Goal: Information Seeking & Learning: Learn about a topic

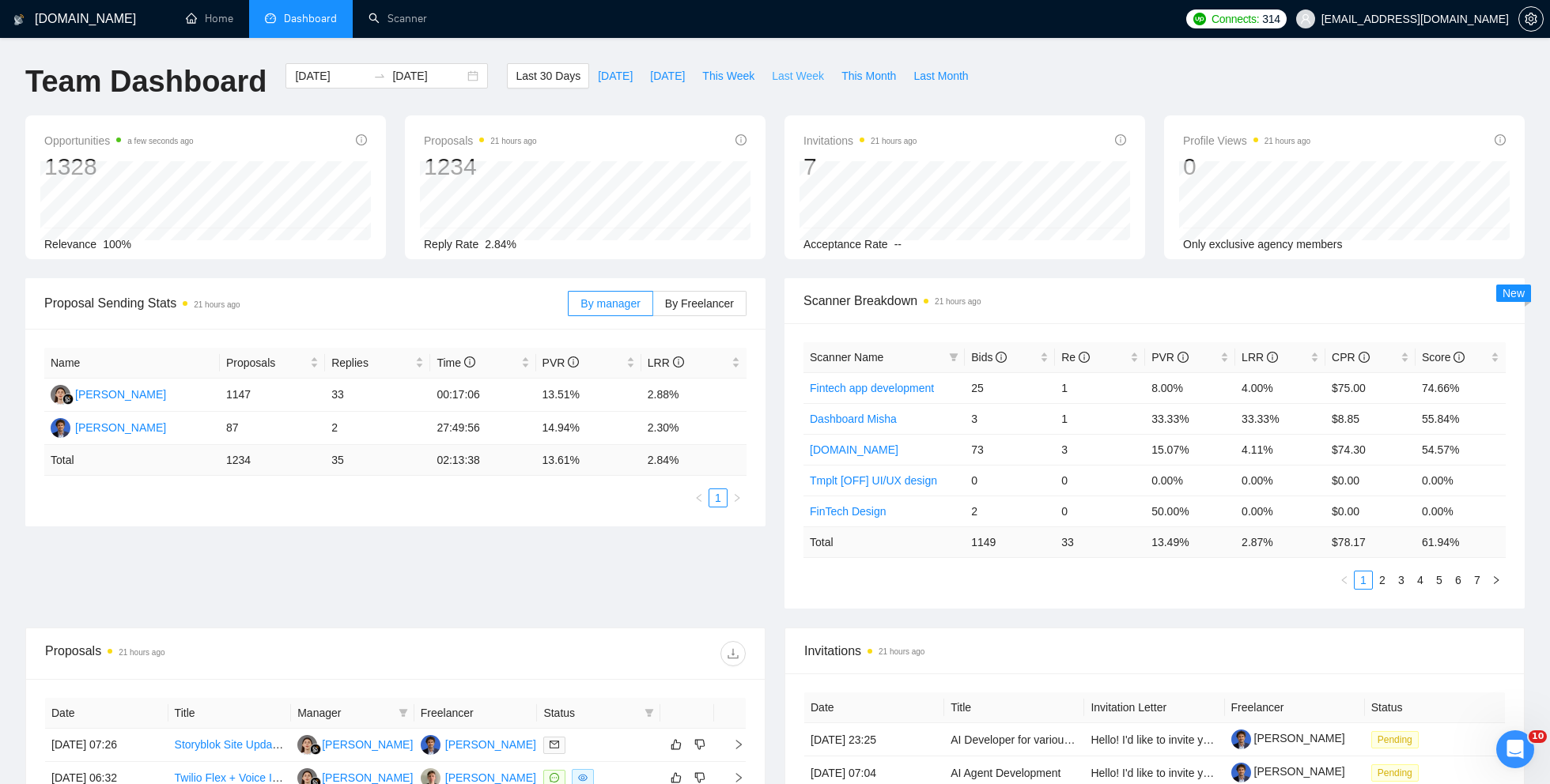
click at [787, 84] on button "Last Week" at bounding box center [798, 76] width 69 height 26
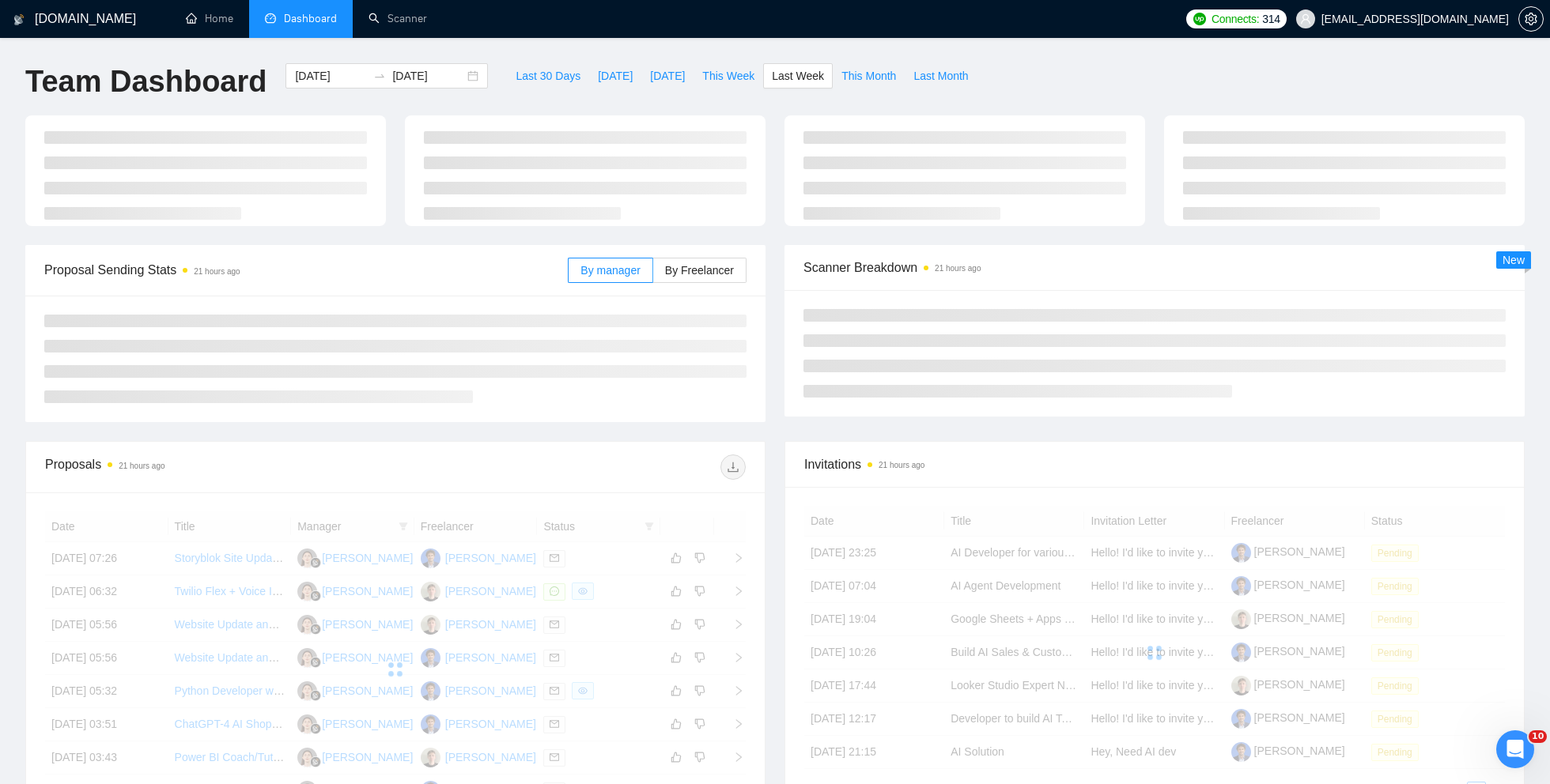
type input "[DATE]"
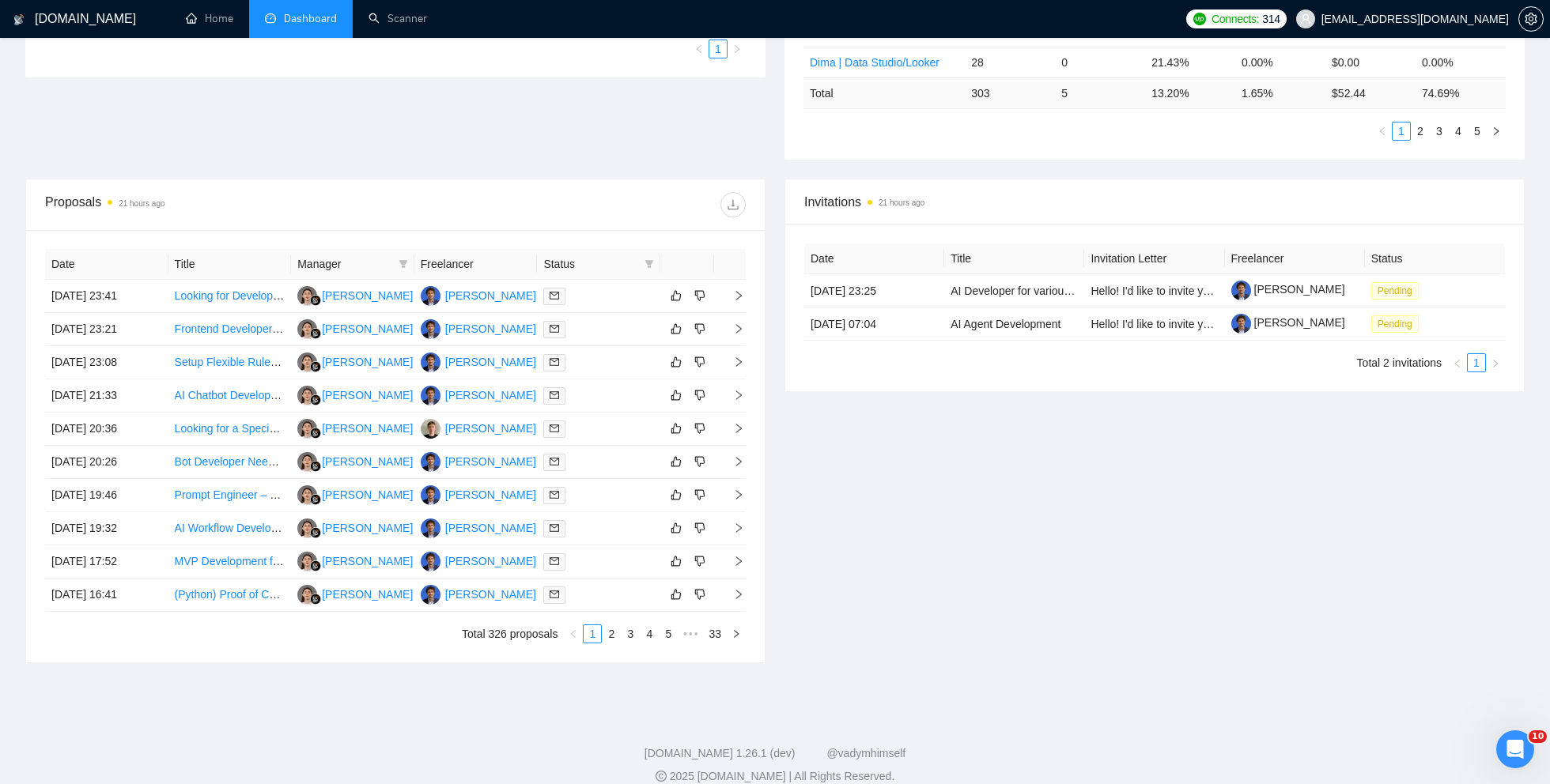
scroll to position [450, 0]
click at [966, 319] on link "AI Agent Development" at bounding box center [1005, 322] width 110 height 13
click at [397, 16] on link "Scanner" at bounding box center [397, 19] width 58 height 14
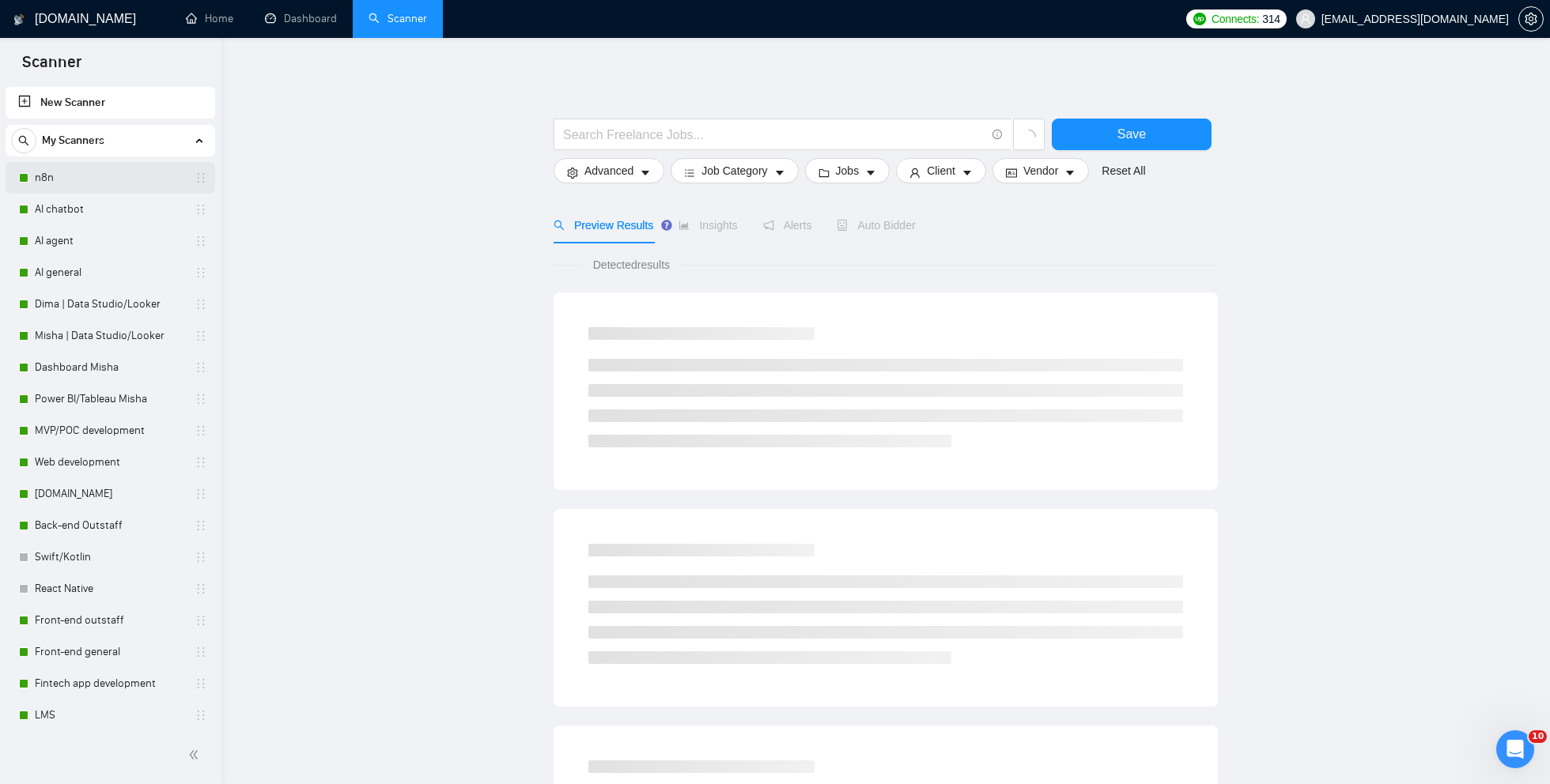
click at [95, 165] on link "n8n" at bounding box center [110, 178] width 151 height 32
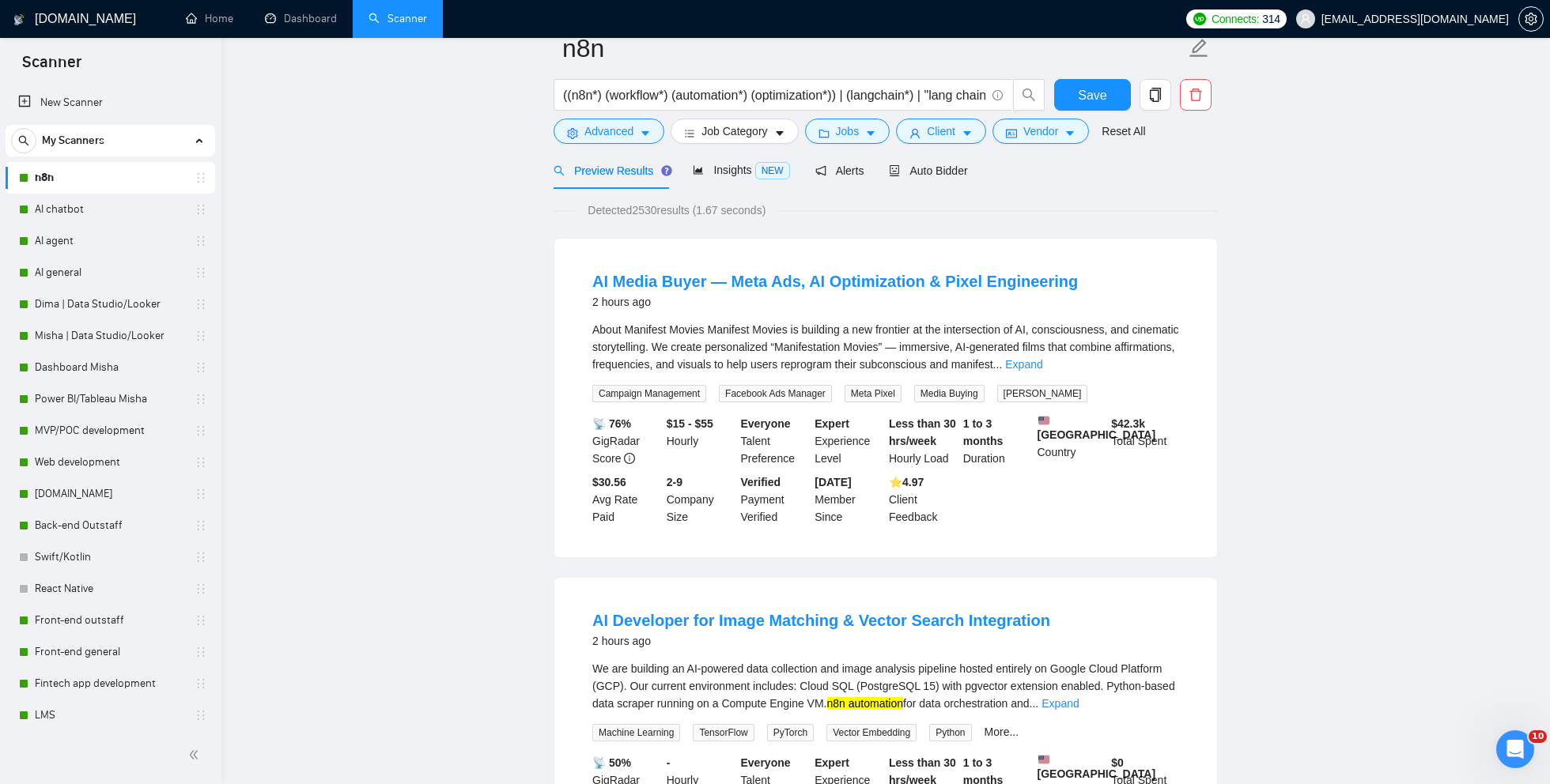
scroll to position [83, 0]
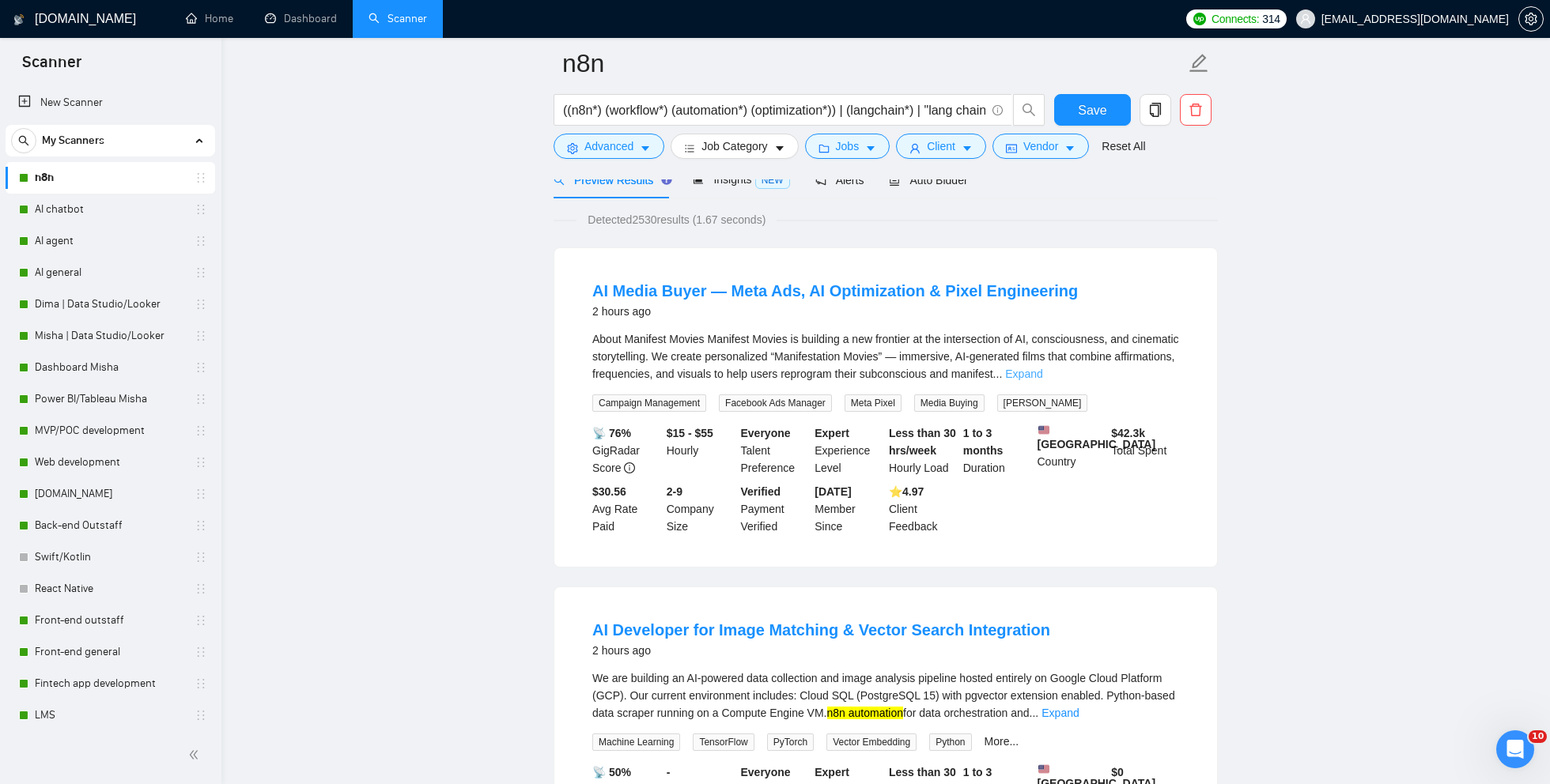
click at [1043, 375] on link "Expand" at bounding box center [1024, 373] width 38 height 13
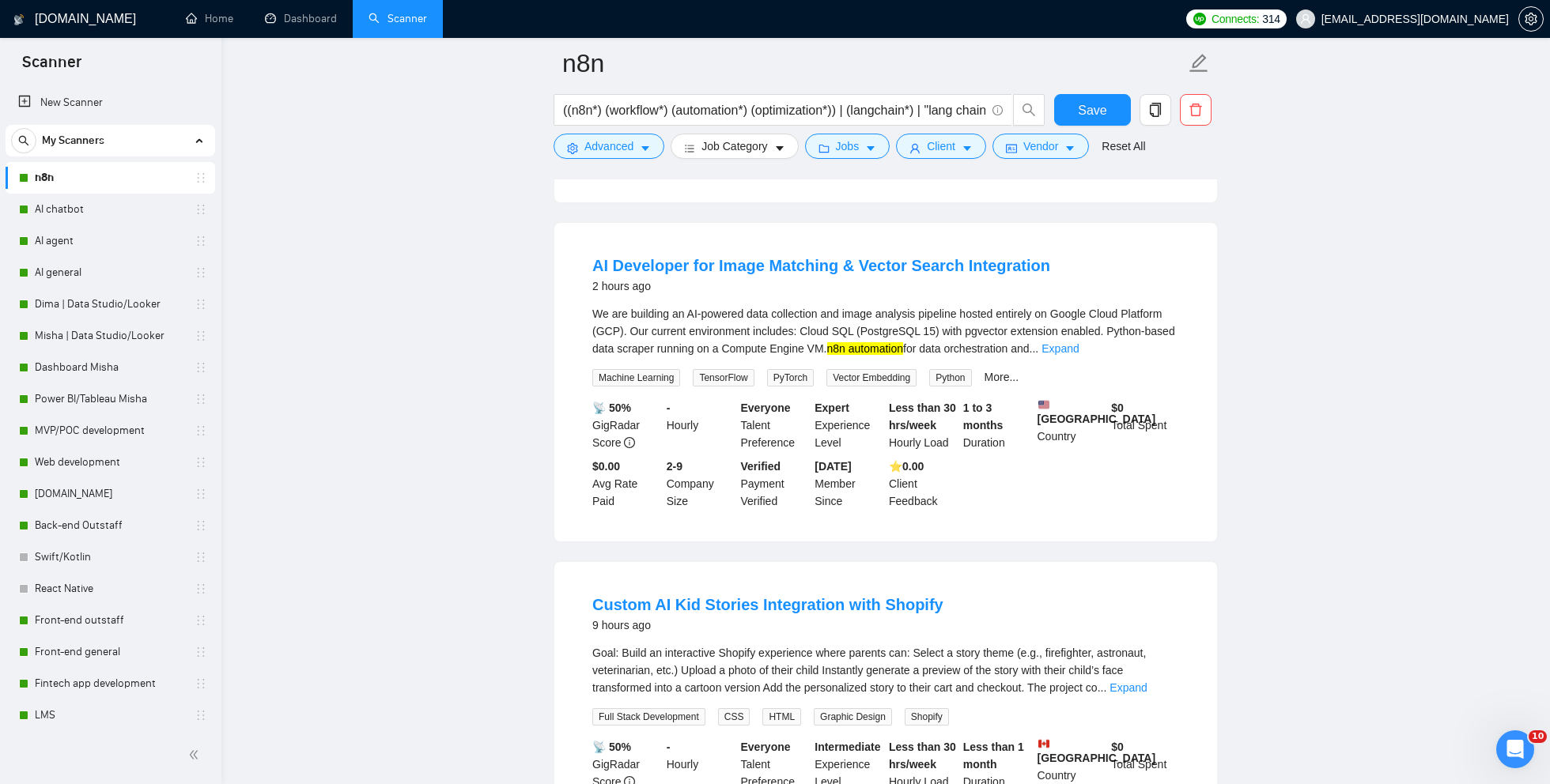
scroll to position [1148, 0]
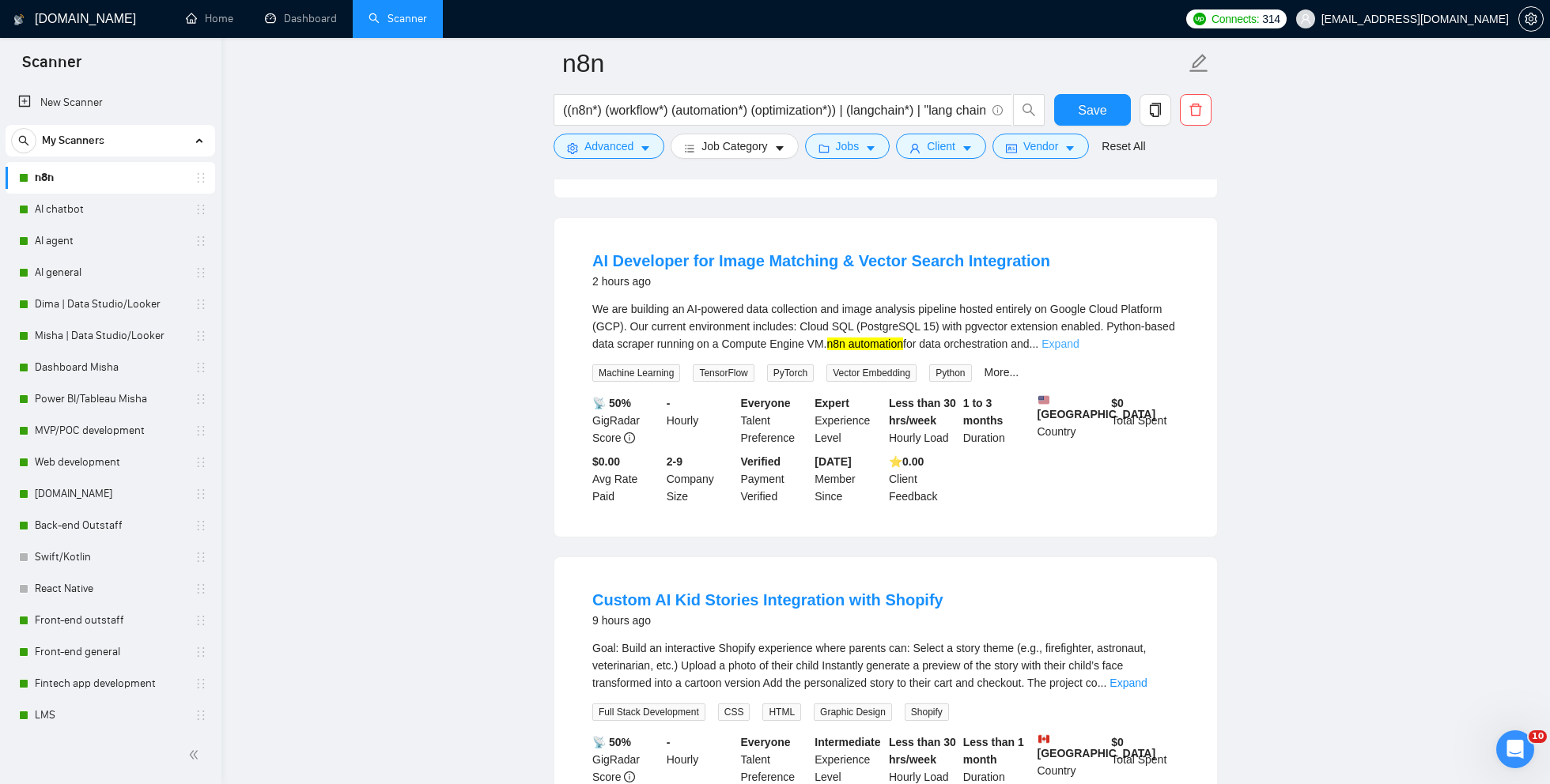
click at [1079, 350] on link "Expand" at bounding box center [1061, 343] width 38 height 13
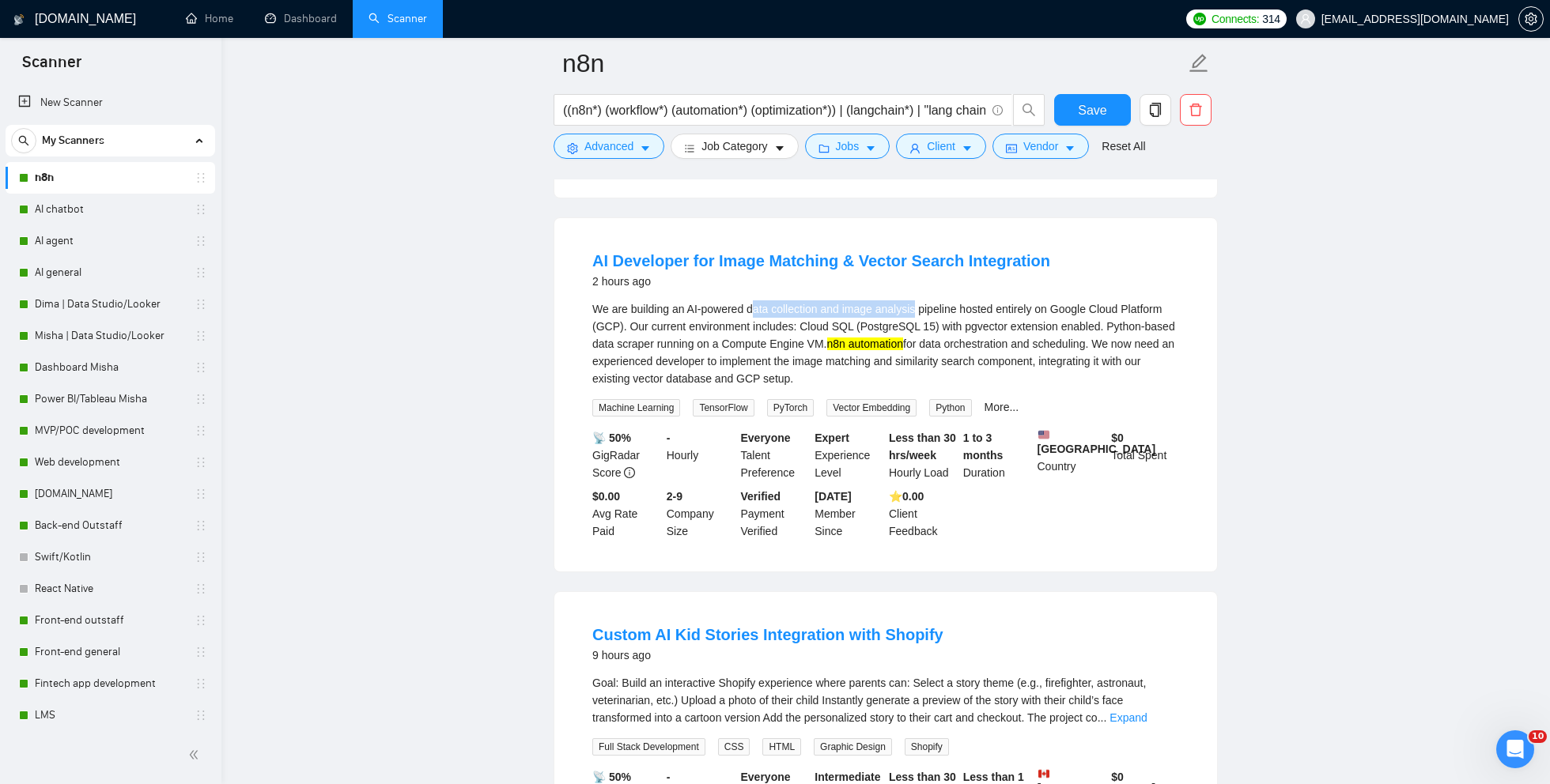
drag, startPoint x: 757, startPoint y: 337, endPoint x: 927, endPoint y: 338, distance: 170.0
click at [927, 338] on div "We are building an AI-powered data collection and image analysis pipeline hoste…" at bounding box center [885, 344] width 587 height 87
copy div "ata collection and image analysis"
drag, startPoint x: 950, startPoint y: 391, endPoint x: 652, endPoint y: 405, distance: 298.3
click at [652, 387] on div "We are building an AI-powered data collection and image analysis pipeline hoste…" at bounding box center [885, 344] width 587 height 87
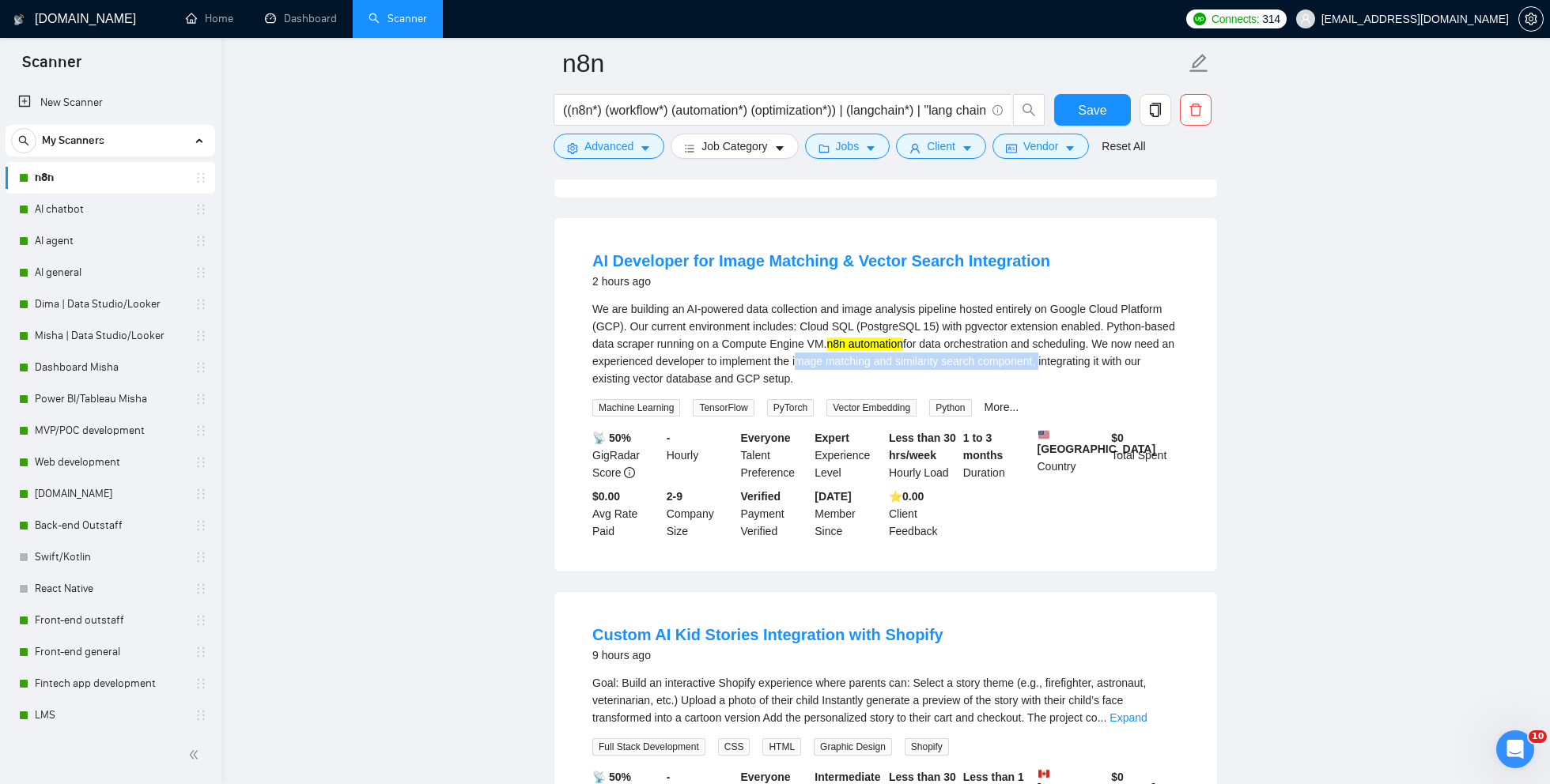
copy div "image matching and similarity search component,"
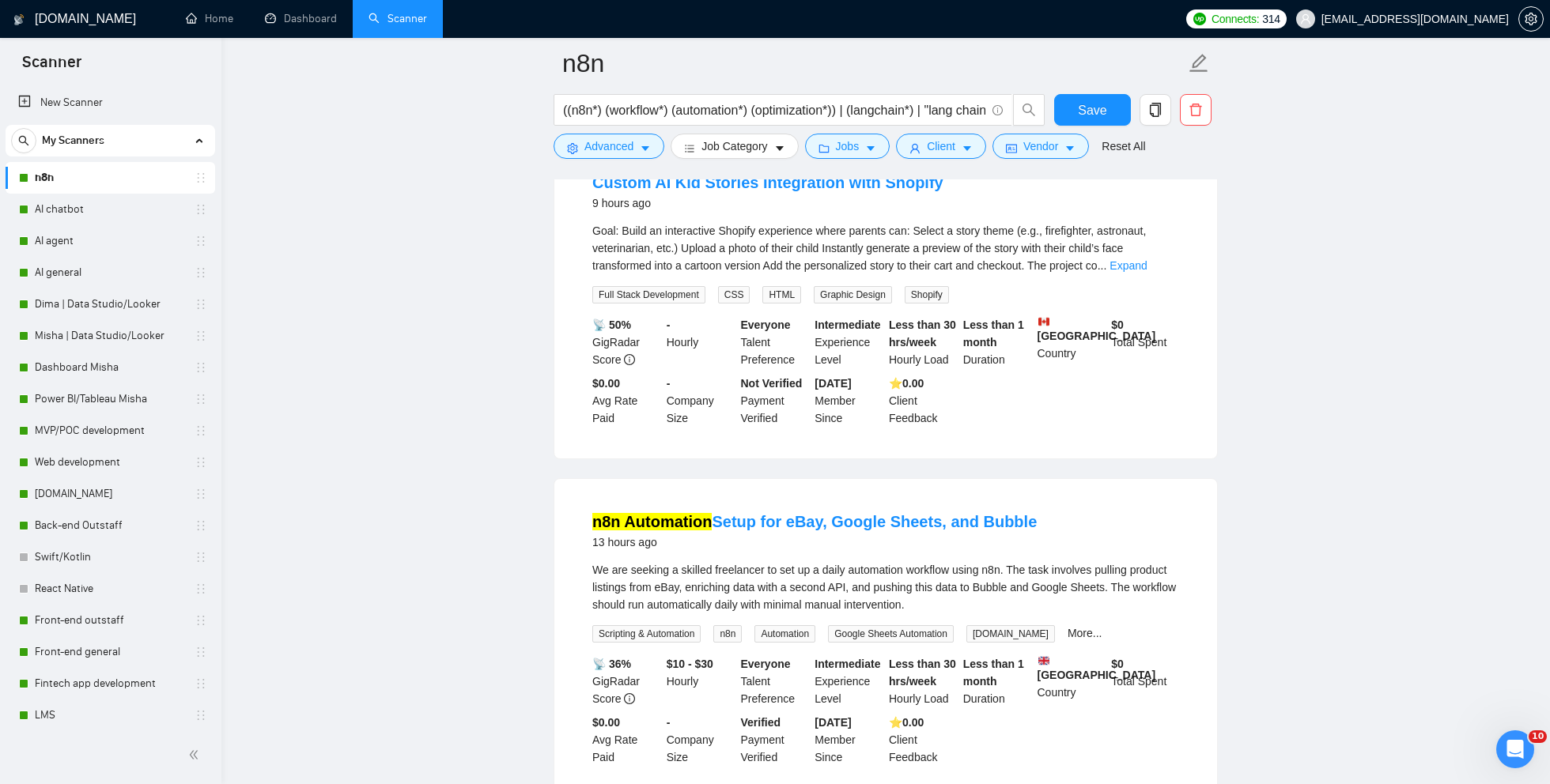
scroll to position [1598, 0]
click at [1142, 274] on link "Expand" at bounding box center [1129, 267] width 38 height 13
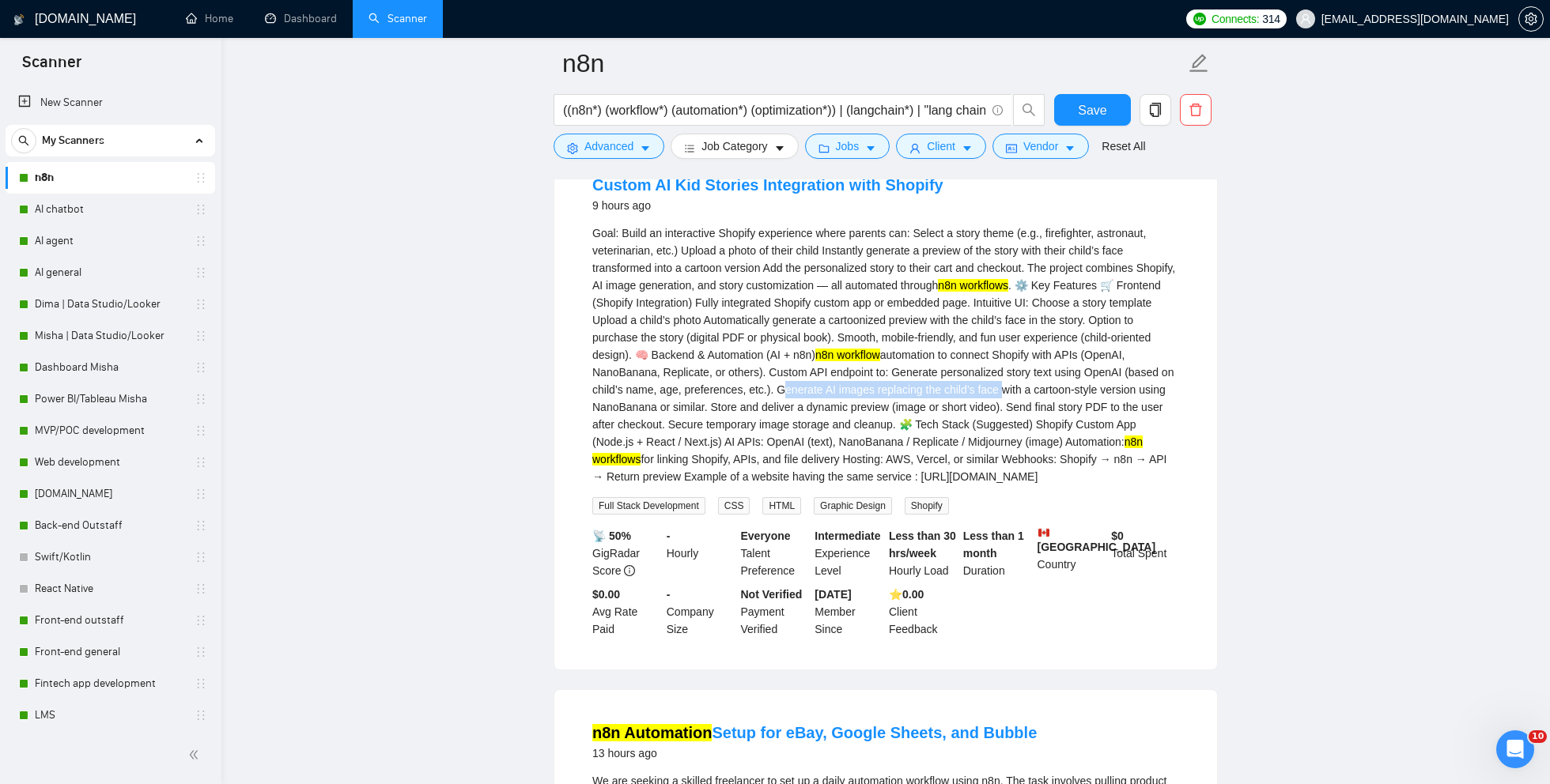
drag, startPoint x: 878, startPoint y: 415, endPoint x: 1108, endPoint y: 414, distance: 230.0
click at [1108, 414] on div "Goal: Build an interactive Shopify experience where parents can: Select a story…" at bounding box center [885, 355] width 587 height 261
copy div "Generate AI images replacing the child’s face"
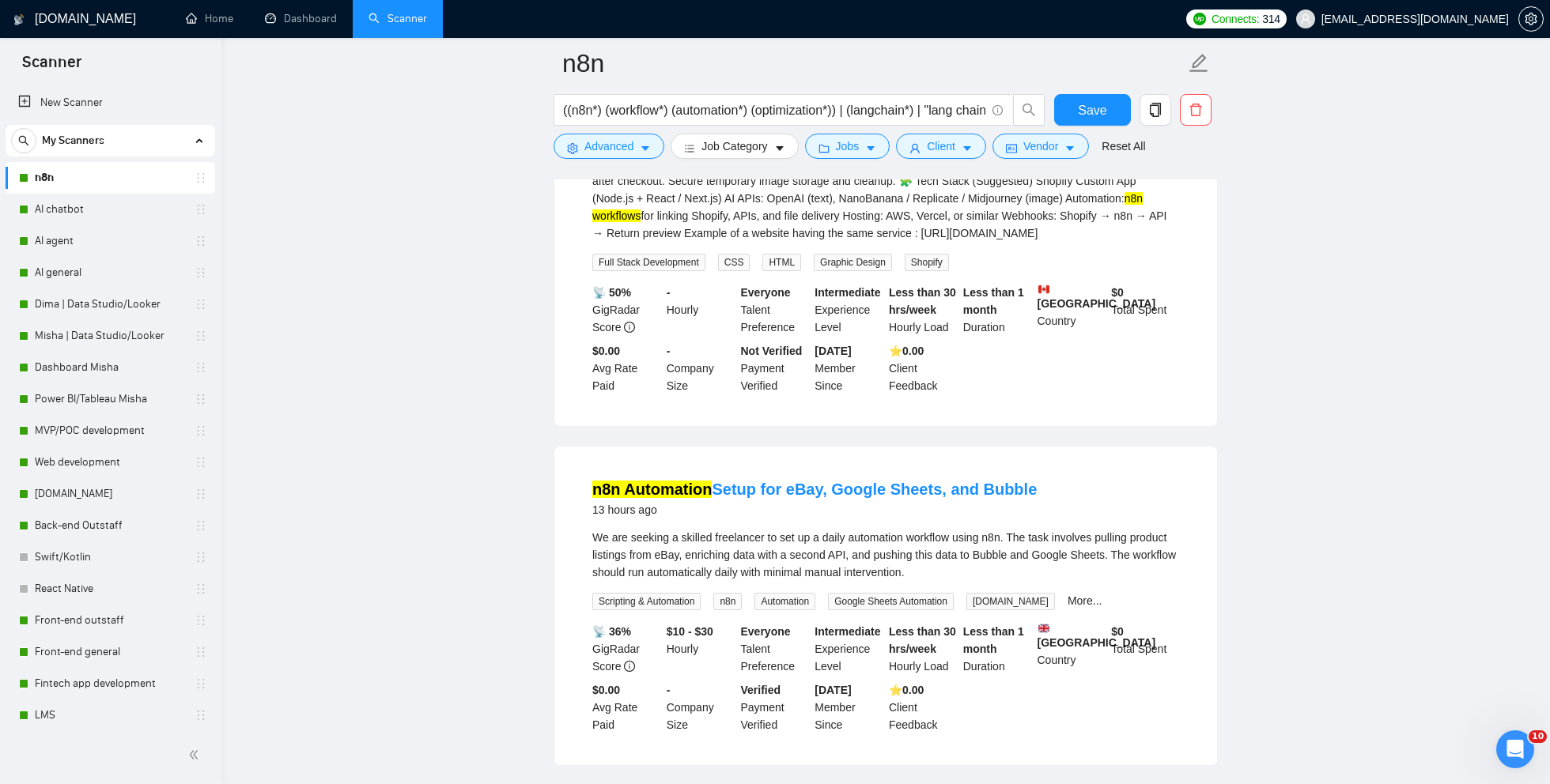
scroll to position [1907, 0]
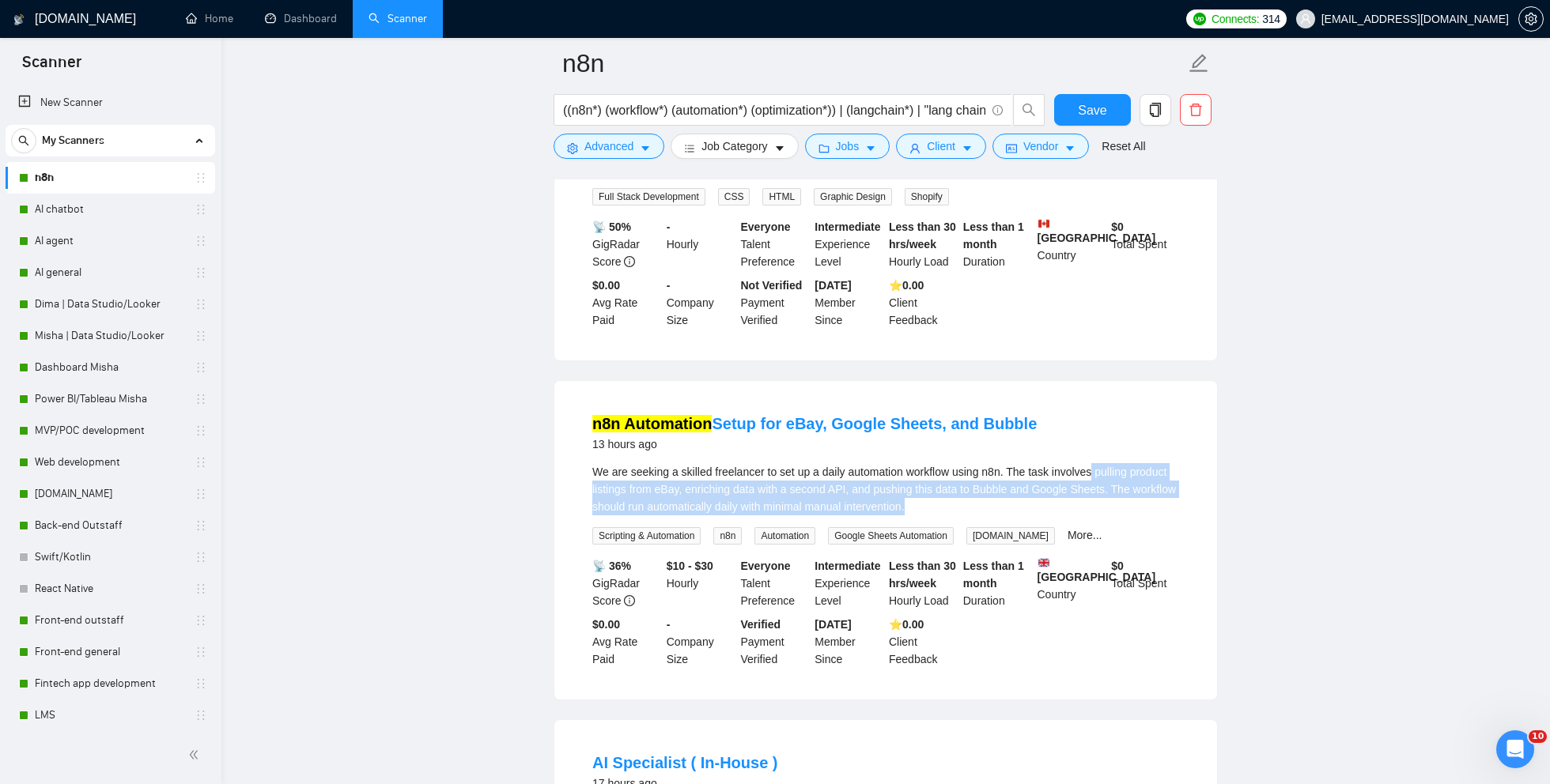
drag, startPoint x: 1110, startPoint y: 519, endPoint x: 1083, endPoint y: 551, distance: 41.9
click at [1083, 516] on div "We are seeking a skilled freelancer to set up a daily automation workflow using…" at bounding box center [885, 489] width 587 height 52
copy div "pulling product listings from eBay, enriching data with a second API, and pushi…"
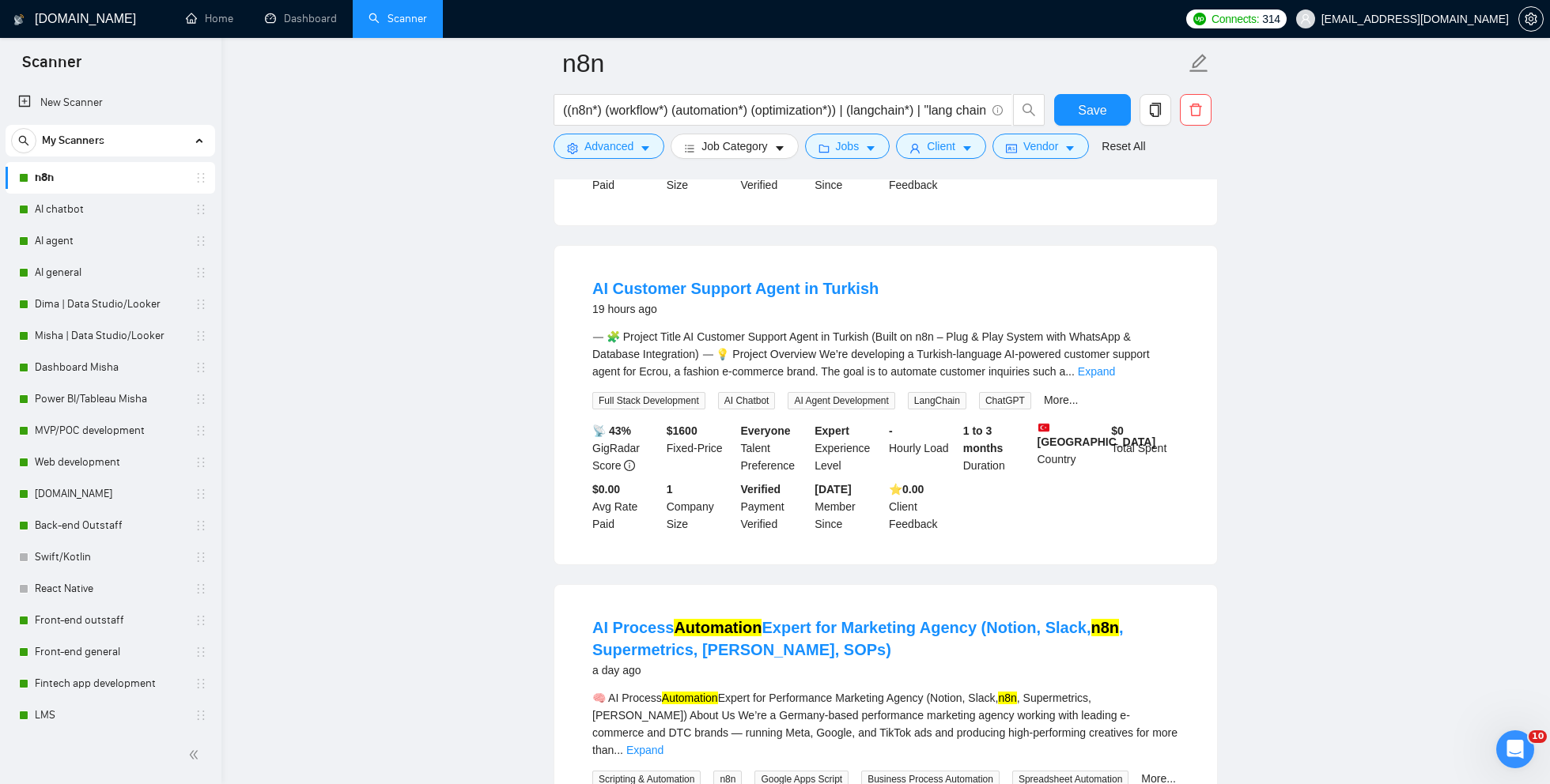
scroll to position [3452, 0]
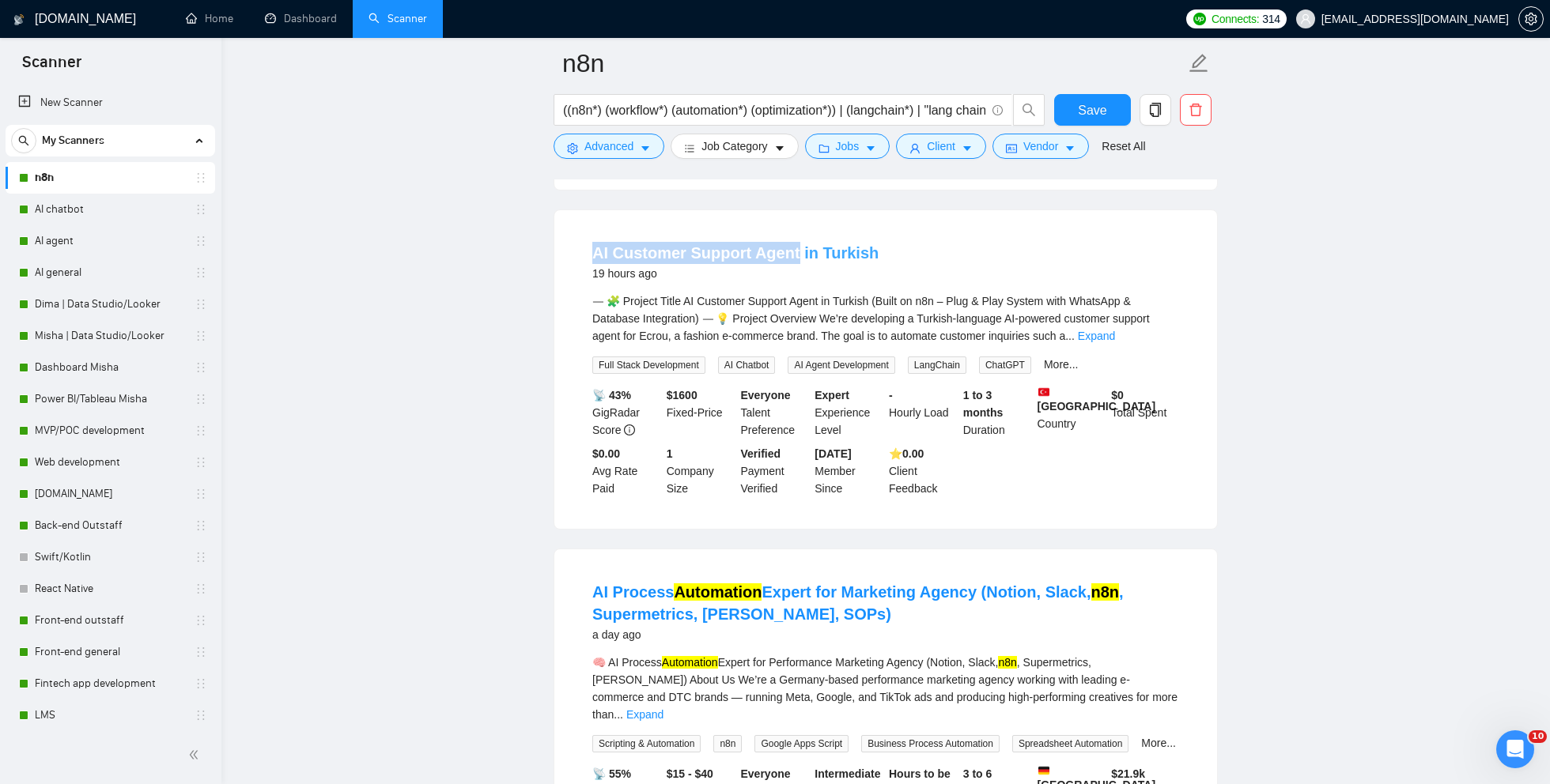
drag, startPoint x: 587, startPoint y: 282, endPoint x: 789, endPoint y: 283, distance: 202.0
click at [790, 285] on li "AI Customer Support Agent in Turkish 19 hours ago ⸻ 🧩 Project Title AI Customer…" at bounding box center [885, 370] width 625 height 281
copy link "AI Customer Support Agent"
click at [1115, 343] on link "Expand" at bounding box center [1097, 336] width 38 height 13
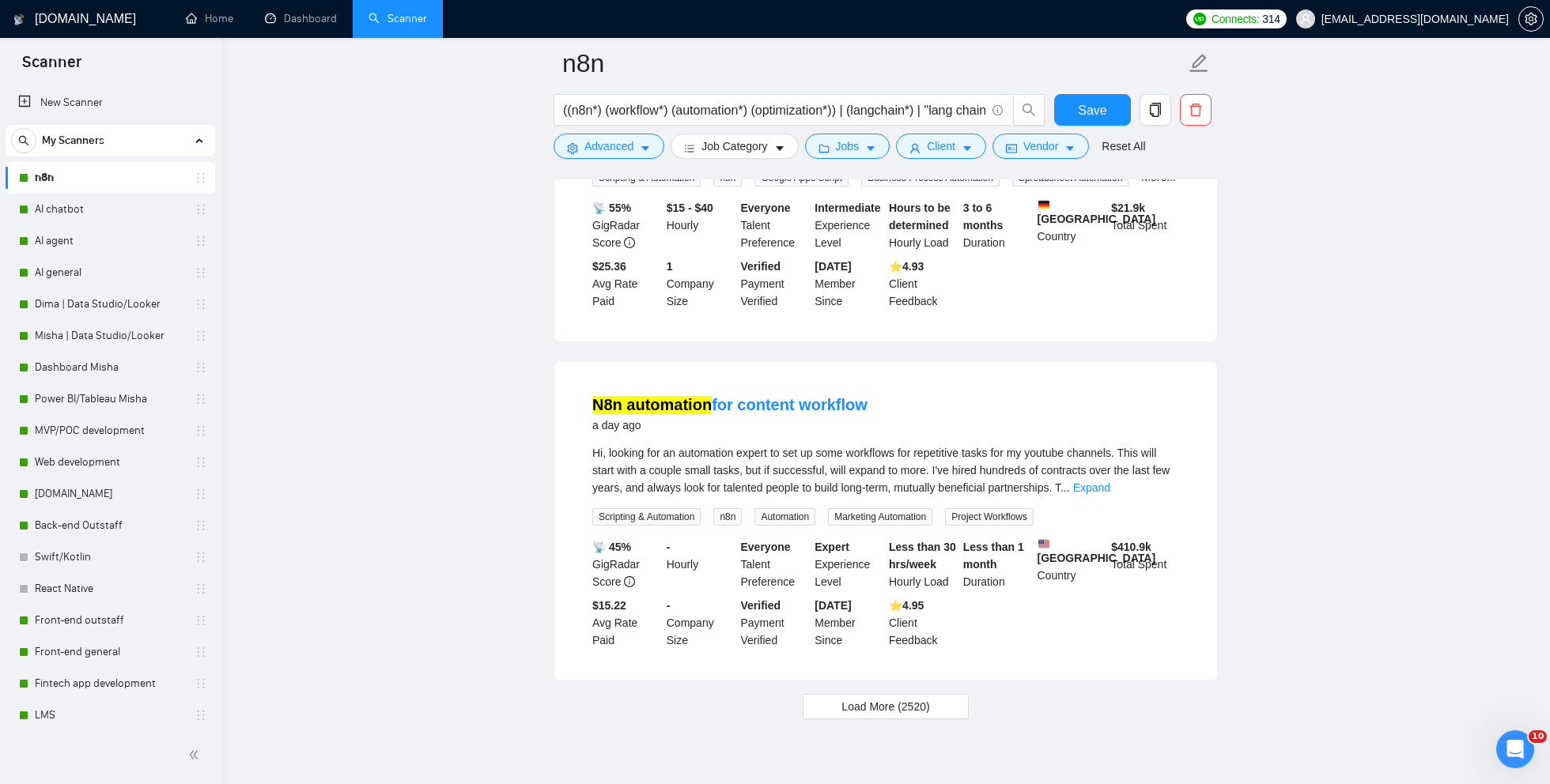
scroll to position [4571, 0]
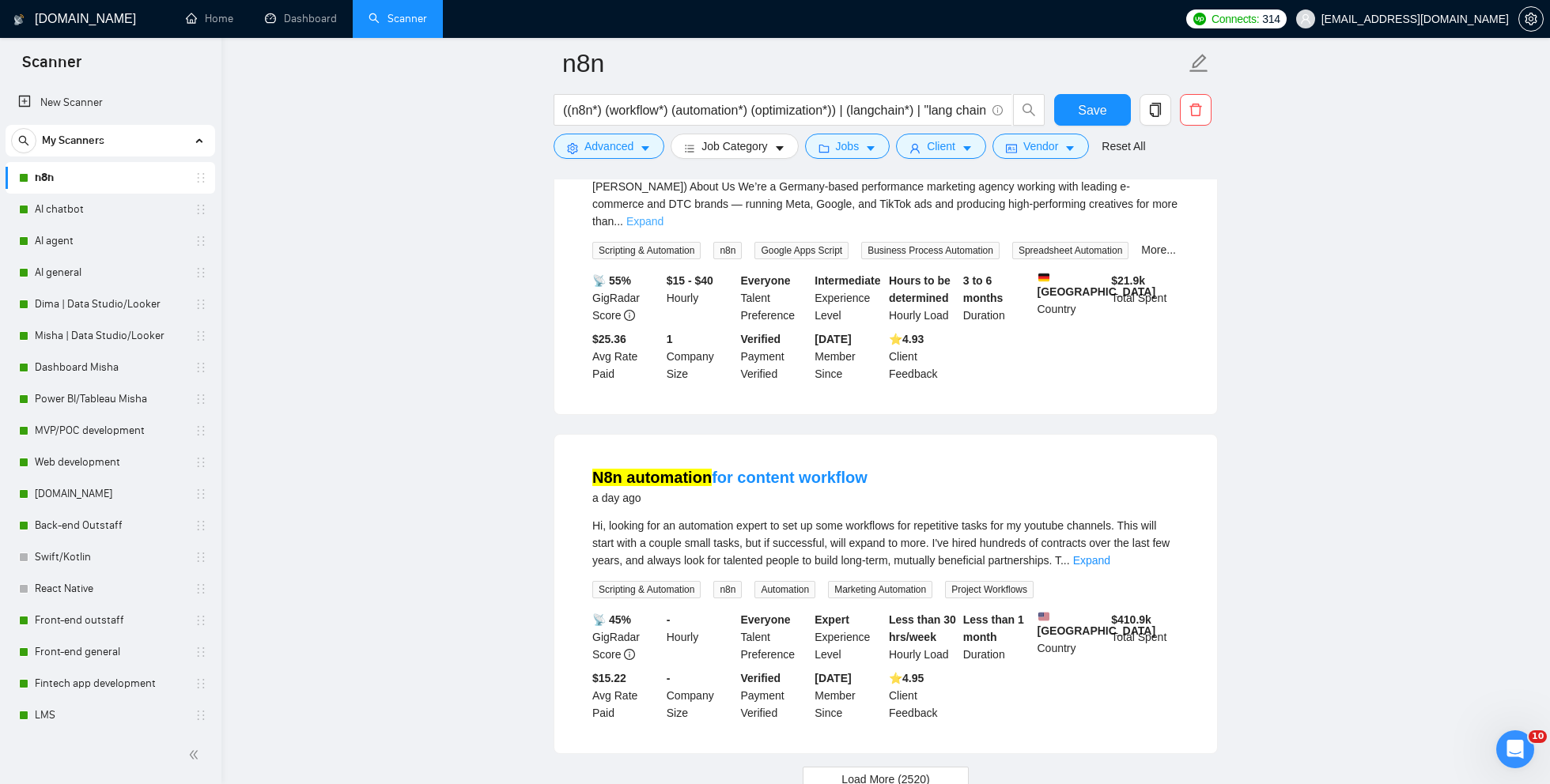
click at [664, 228] on link "Expand" at bounding box center [646, 221] width 38 height 13
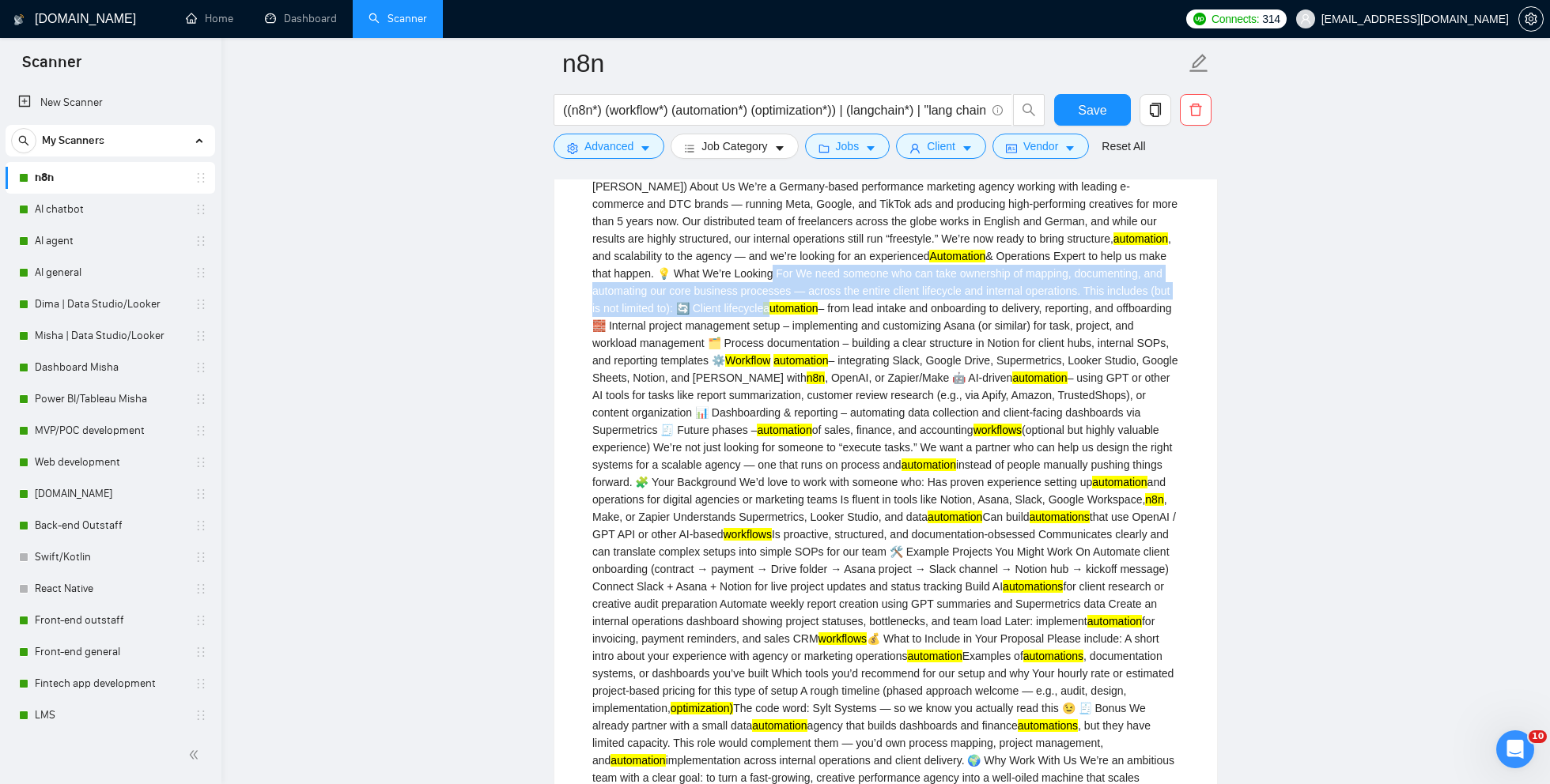
drag, startPoint x: 772, startPoint y: 325, endPoint x: 851, endPoint y: 349, distance: 82.6
click at [851, 351] on div "🧠 AI Process Automation Expert for Performance Marketing Agency (Notion, Slack,…" at bounding box center [885, 491] width 587 height 661
click at [803, 357] on div "🧠 AI Process Automation Expert for Performance Marketing Agency (Notion, Slack,…" at bounding box center [885, 491] width 587 height 661
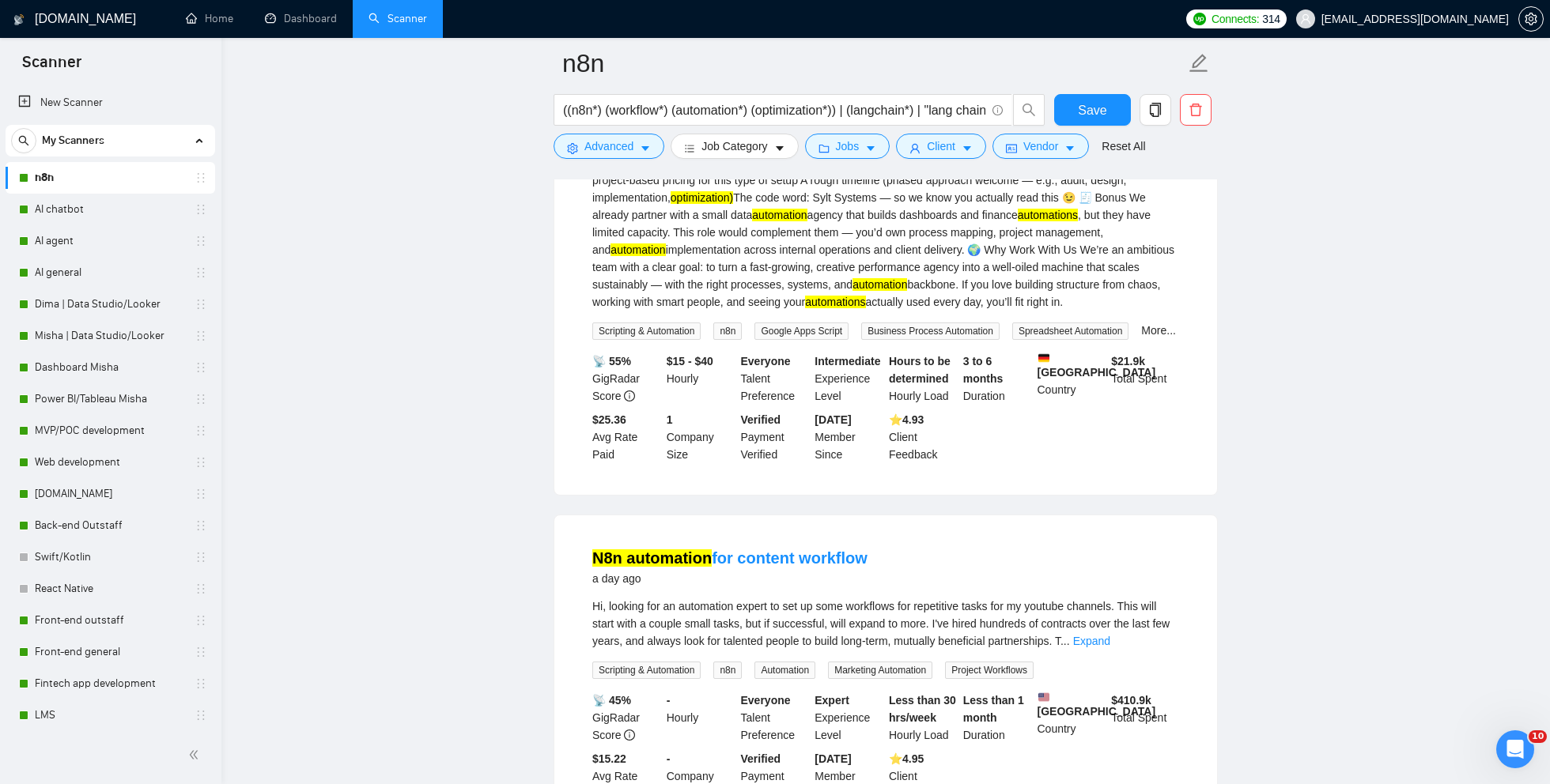
scroll to position [5411, 0]
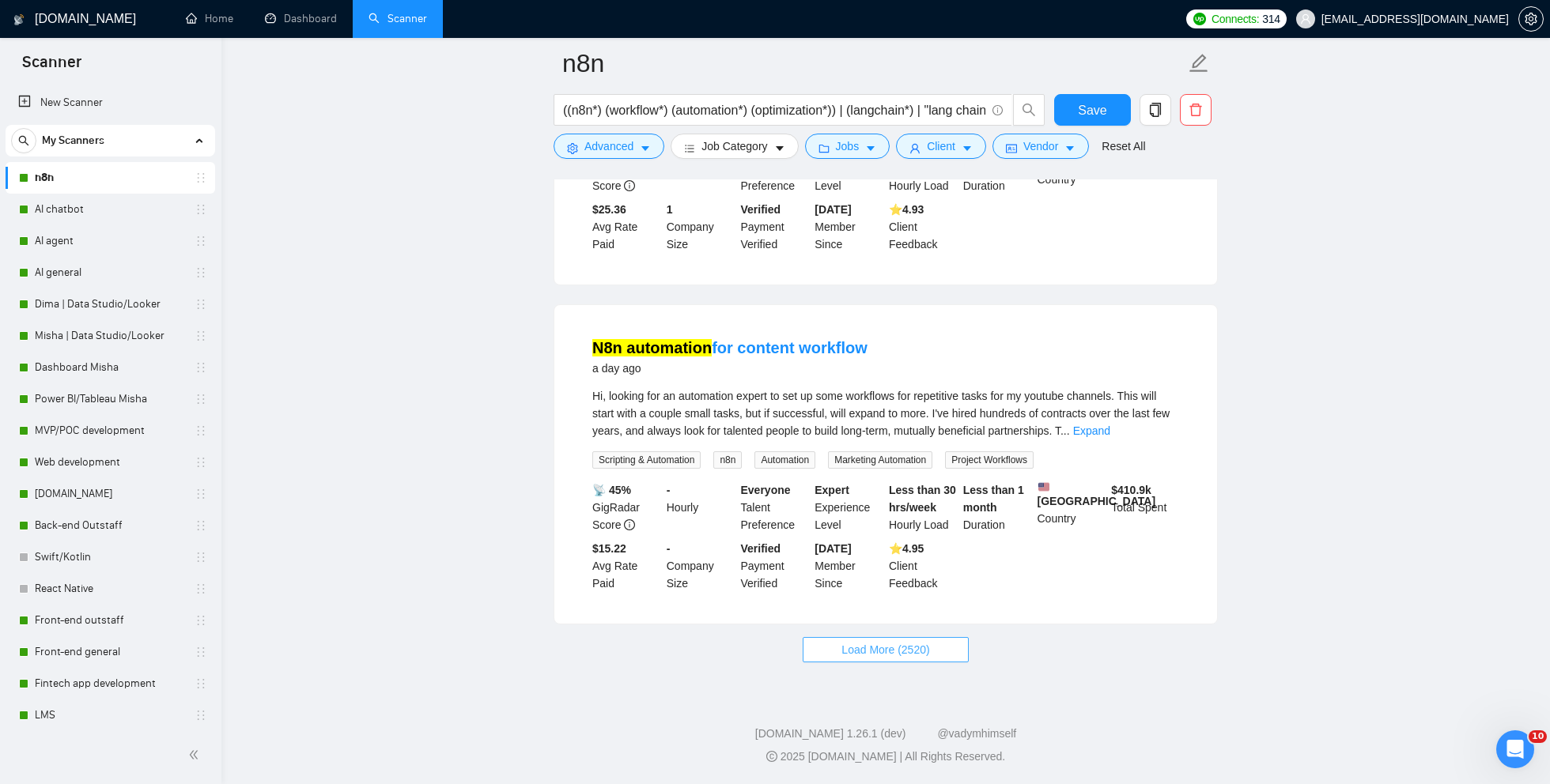
click at [861, 658] on button "Load More (2520)" at bounding box center [885, 650] width 165 height 26
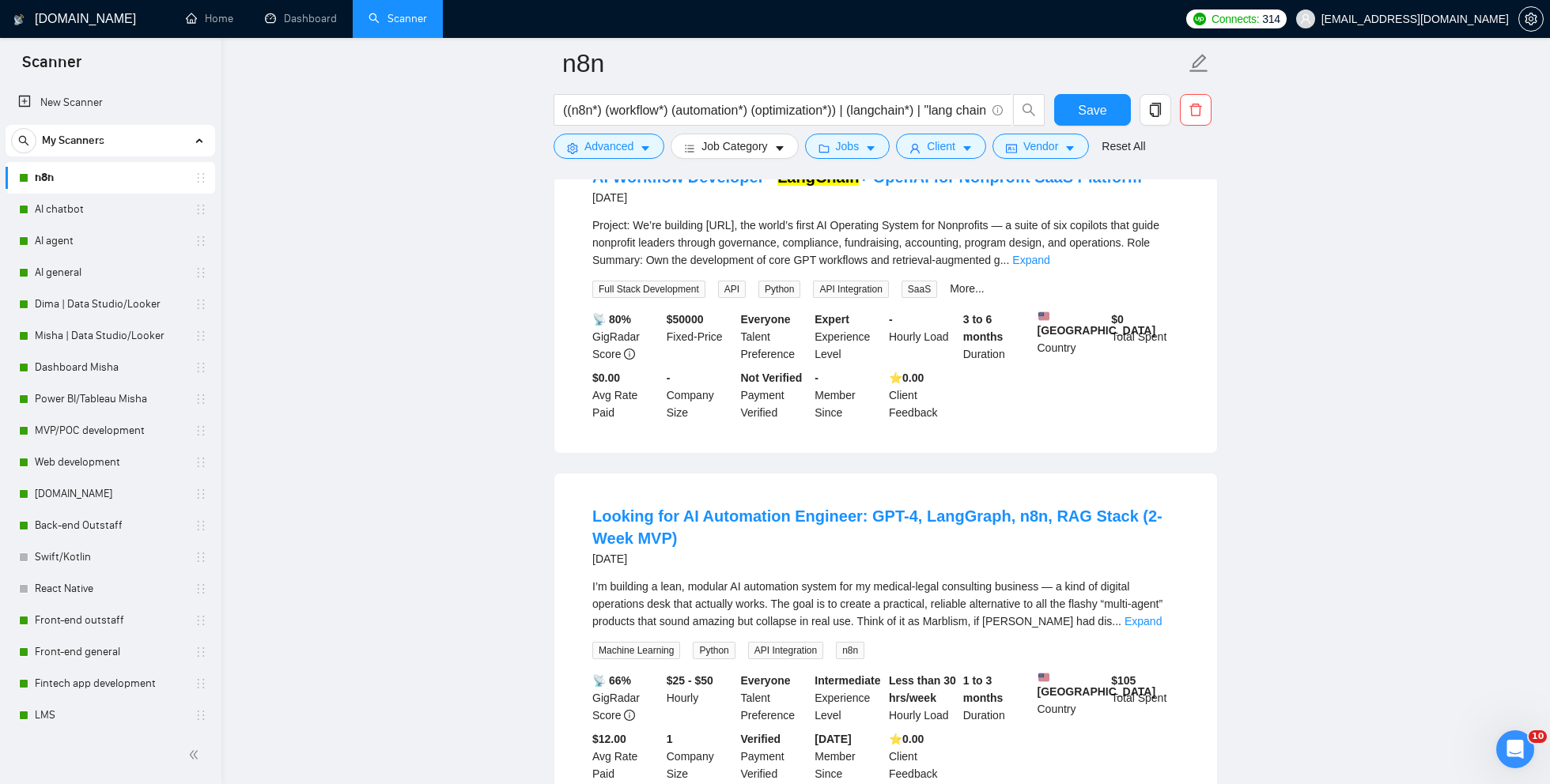
scroll to position [7843, 0]
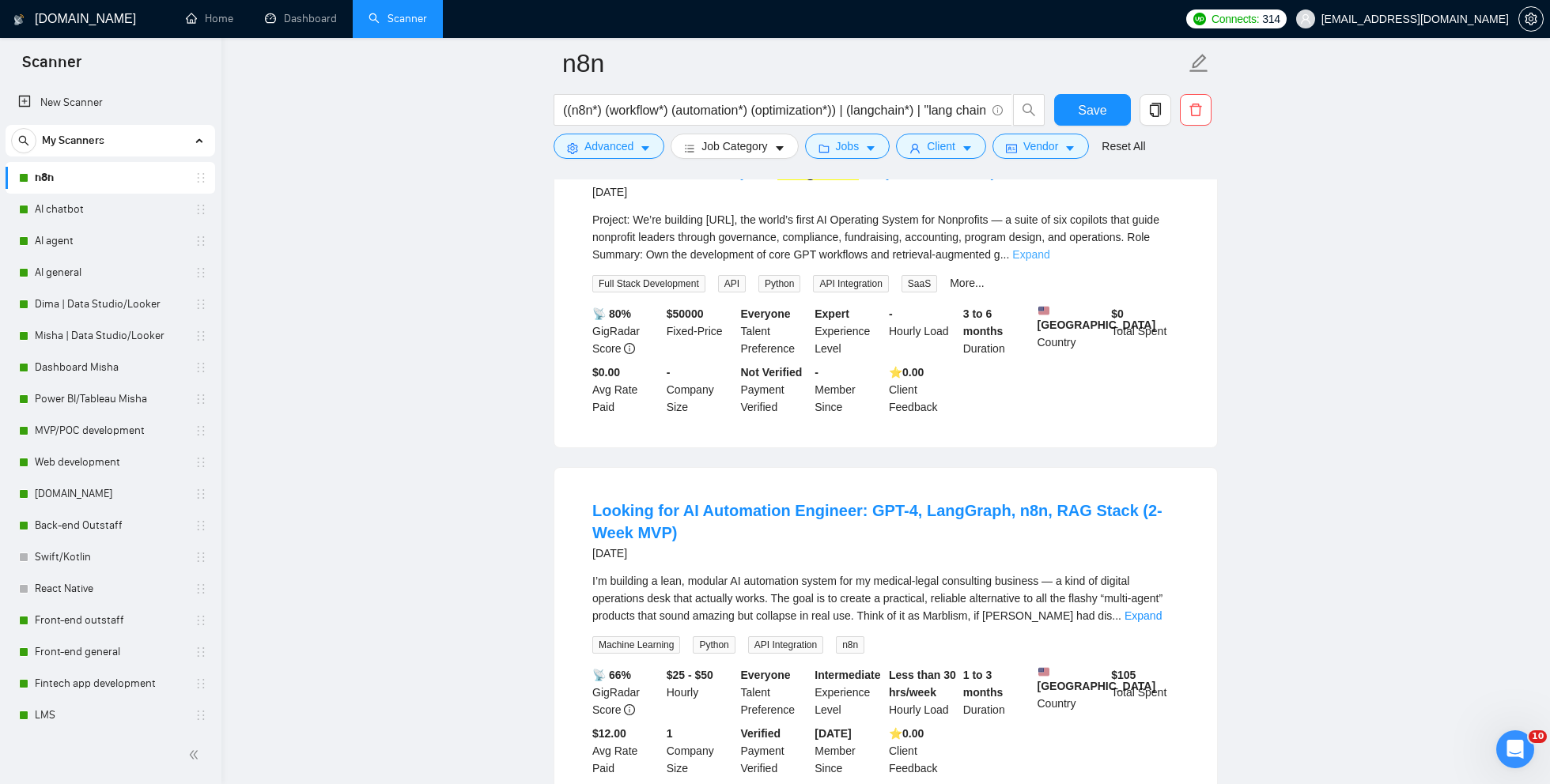
click at [1050, 261] on link "Expand" at bounding box center [1031, 254] width 38 height 13
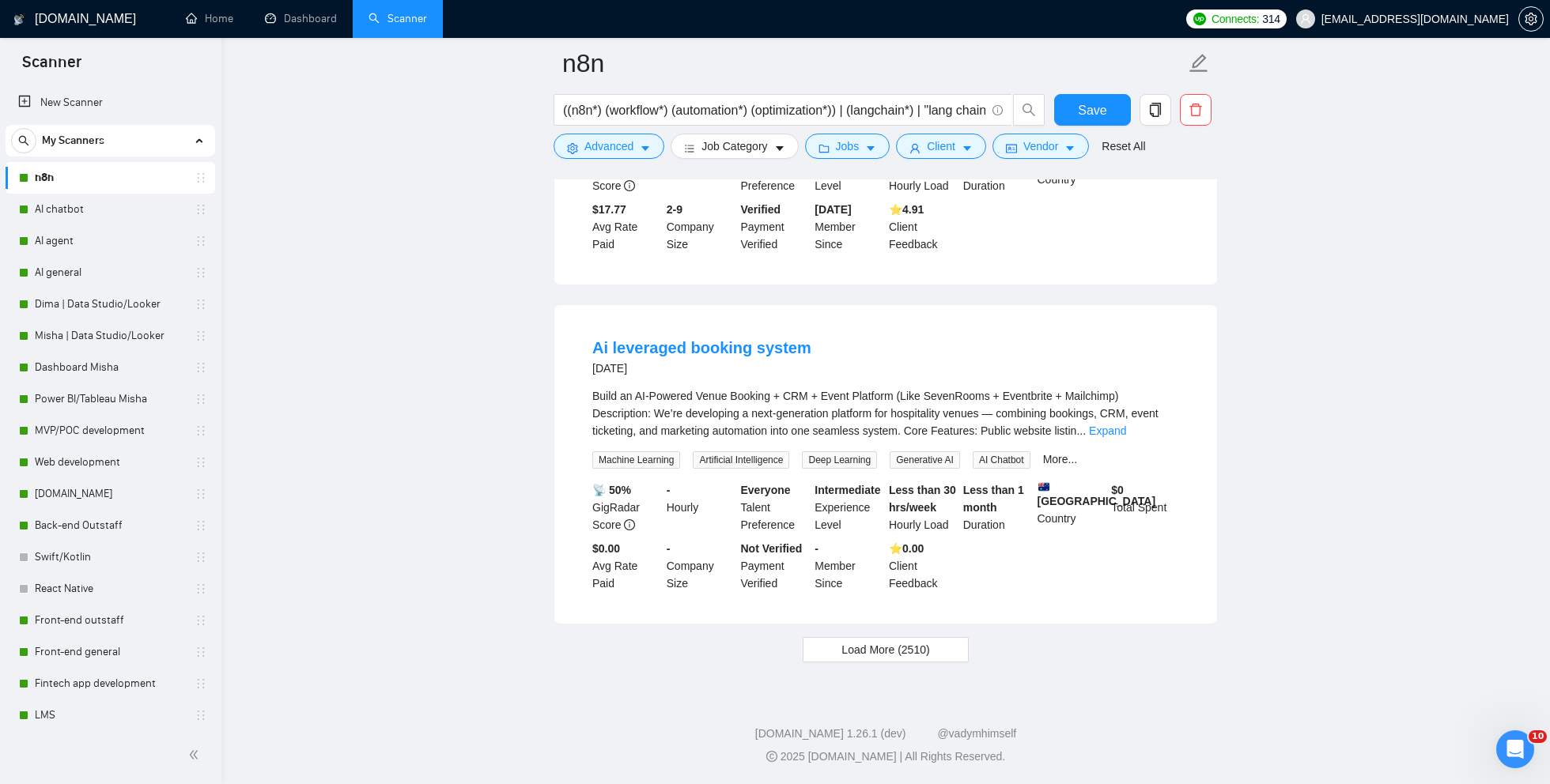
scroll to position [9063, 0]
click at [1126, 434] on link "Expand" at bounding box center [1108, 431] width 38 height 13
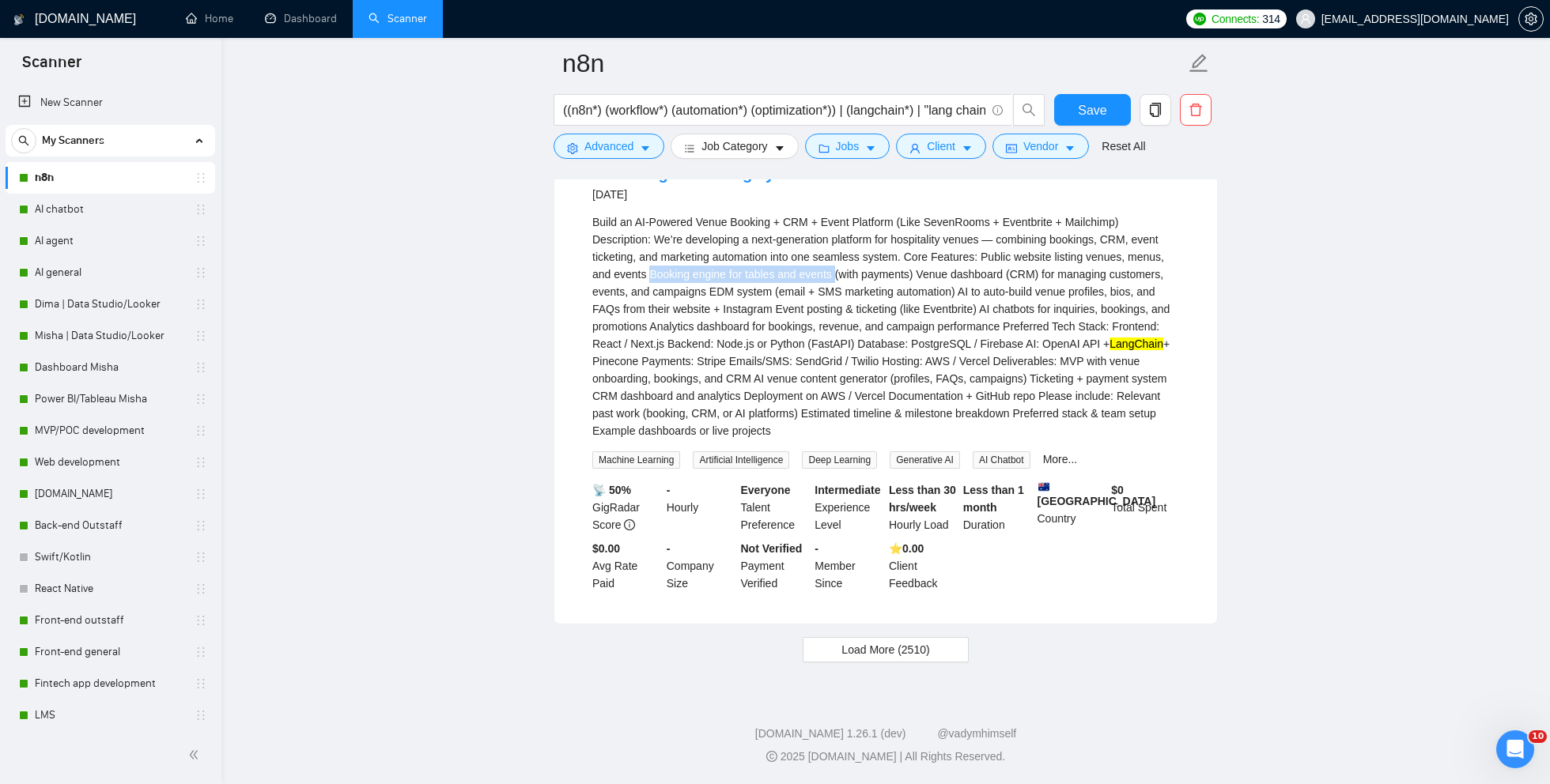
drag, startPoint x: 692, startPoint y: 451, endPoint x: 882, endPoint y: 444, distance: 190.1
click at [882, 440] on div "Build an AI-Powered Venue Booking + CRM + Event Platform (Like SevenRooms + Eve…" at bounding box center [885, 327] width 587 height 226
copy div "Booking engine for tables and events"
click at [872, 656] on span "Load More (2510)" at bounding box center [885, 650] width 88 height 18
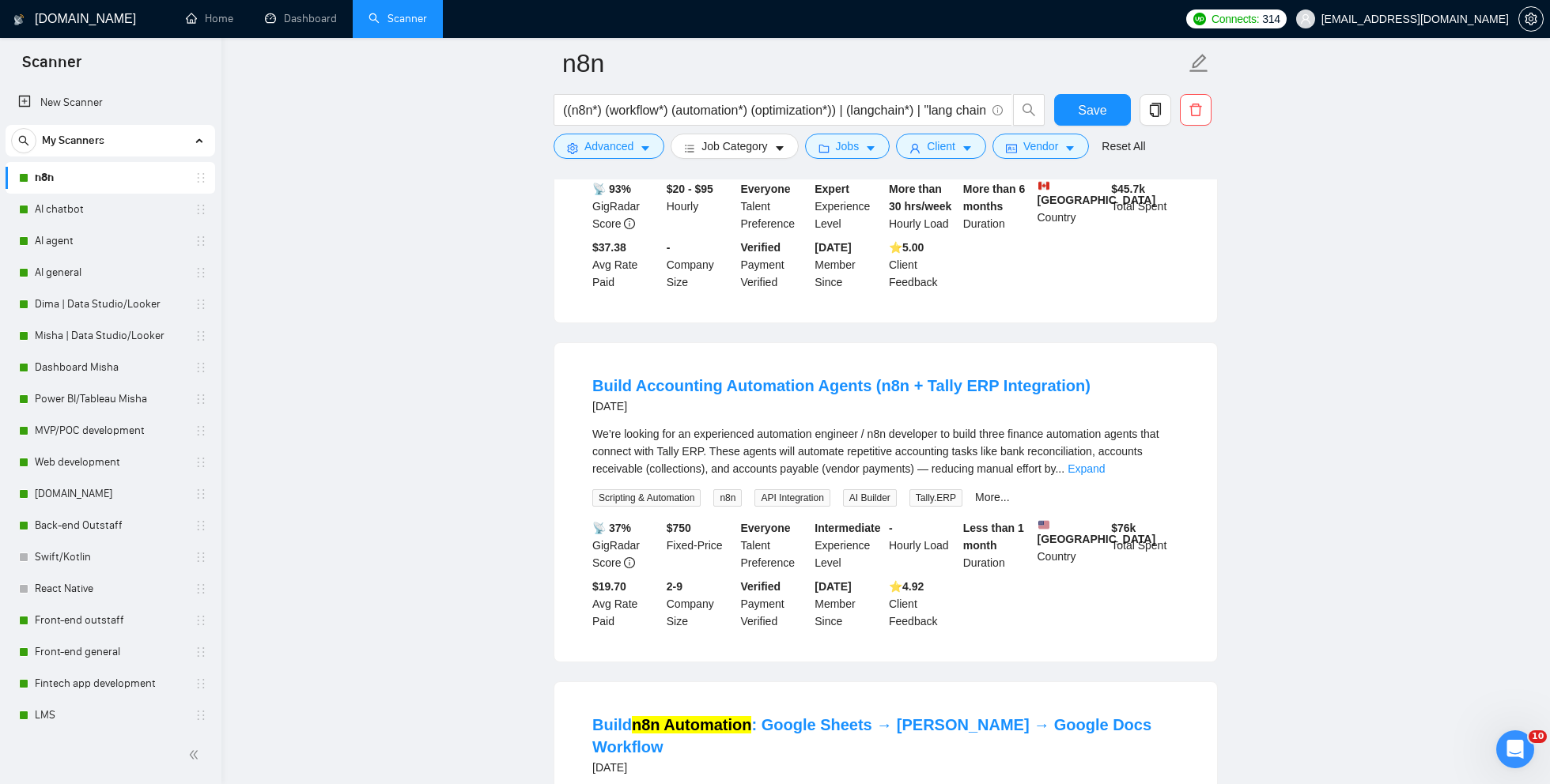
scroll to position [10365, 0]
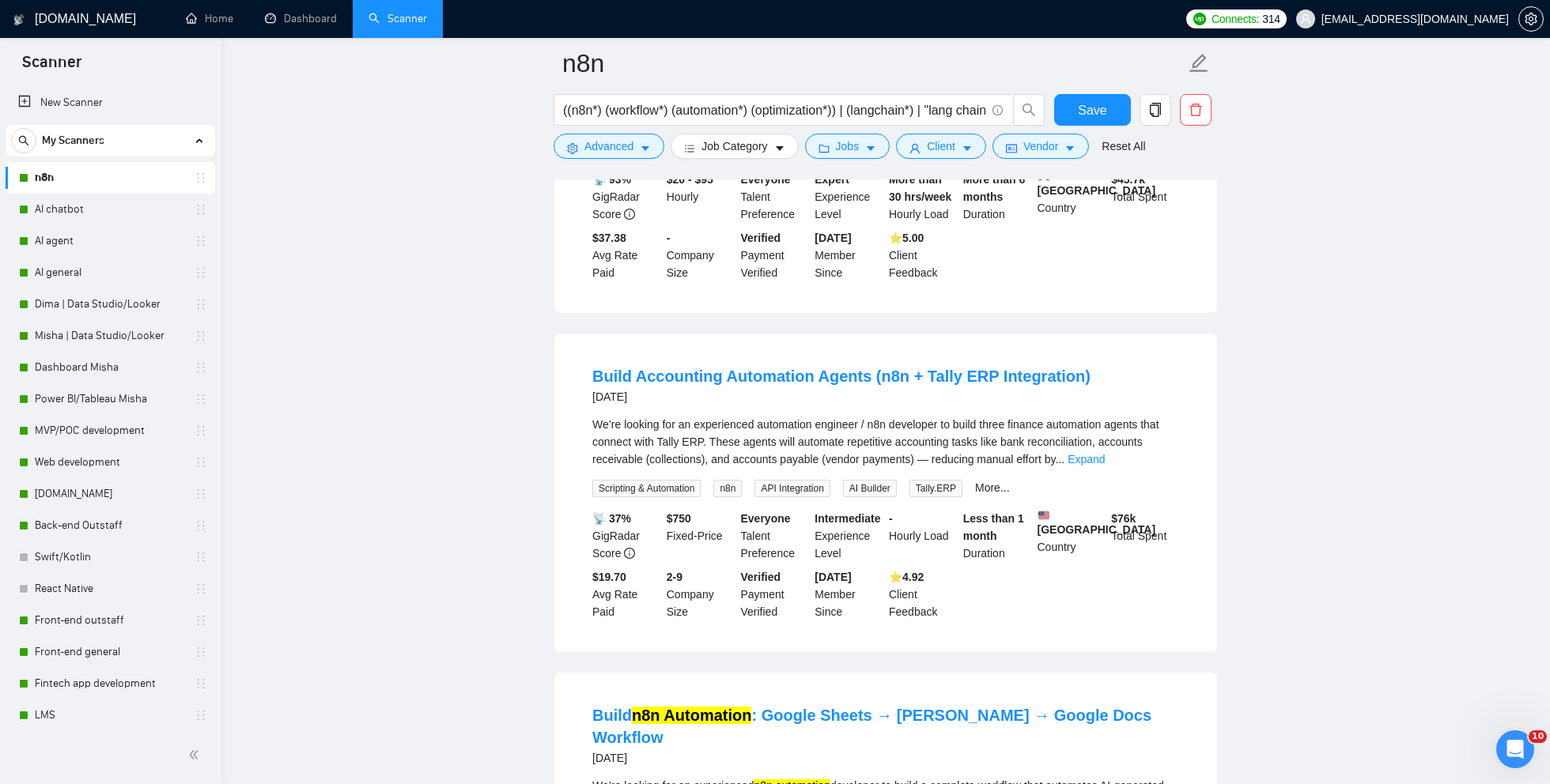
click at [1154, 127] on link "Expand" at bounding box center [1136, 120] width 38 height 13
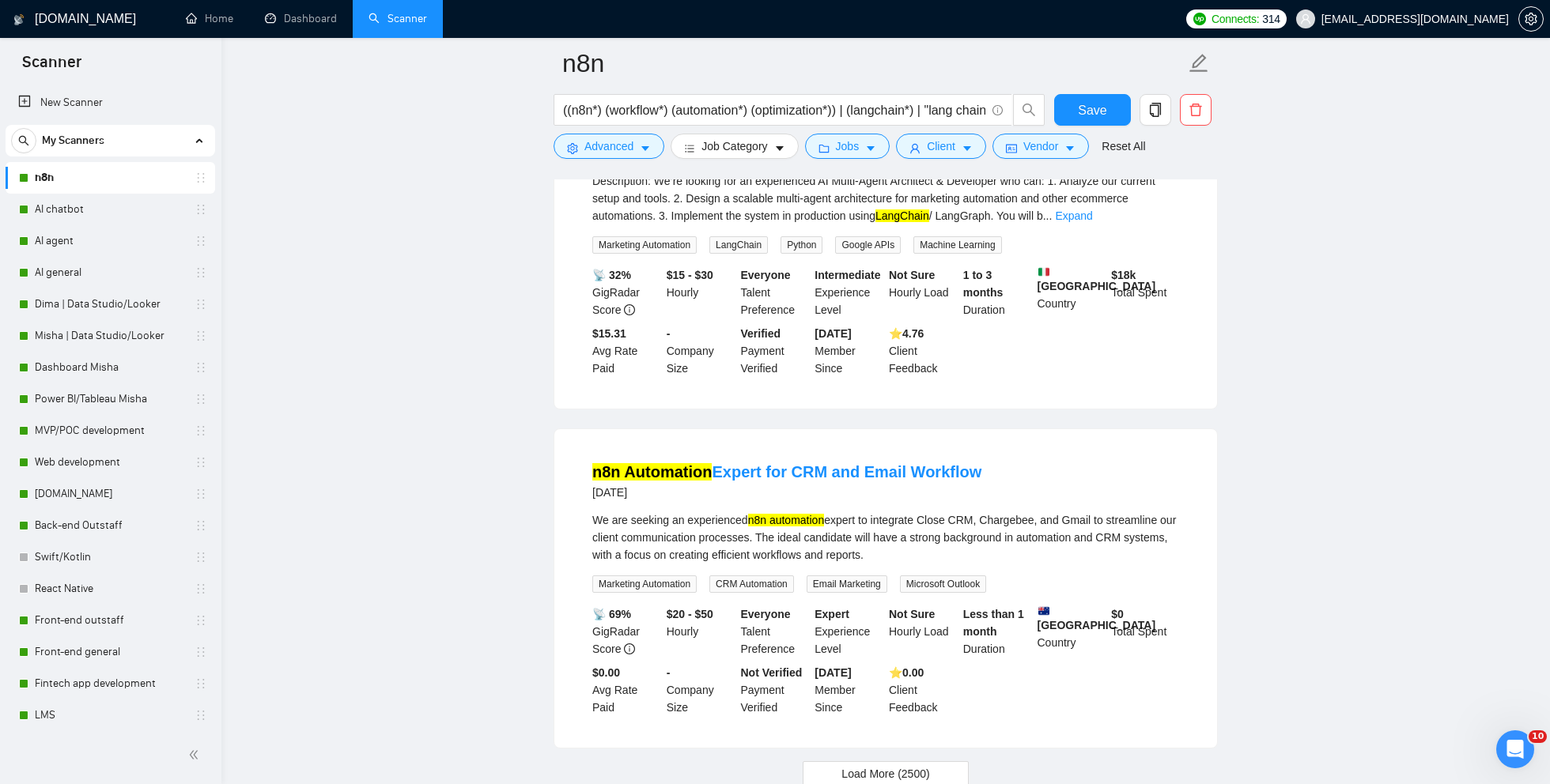
scroll to position [12510, 0]
click at [1092, 222] on link "Expand" at bounding box center [1074, 215] width 38 height 13
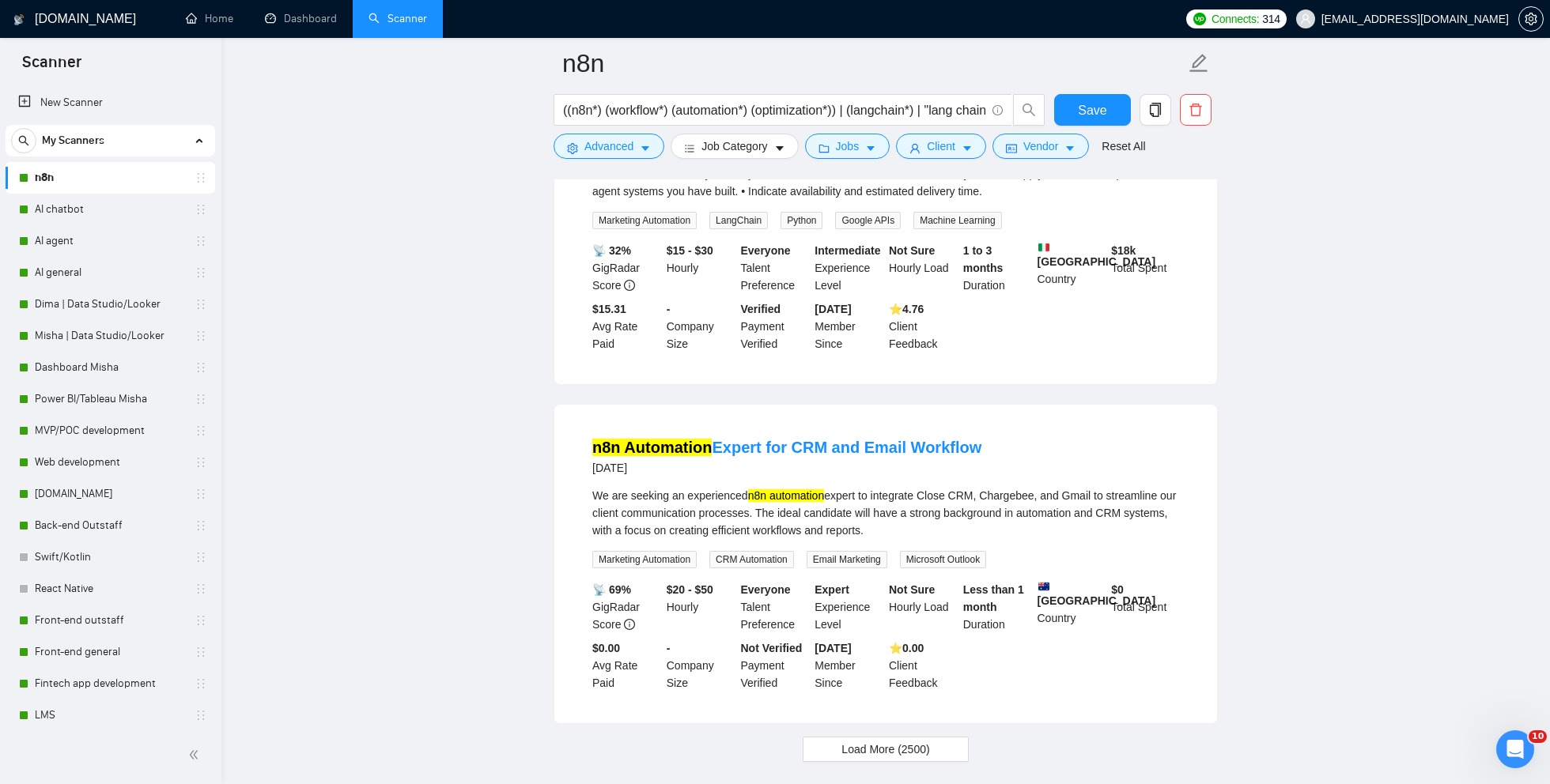
scroll to position [12800, 0]
